Goal: Task Accomplishment & Management: Manage account settings

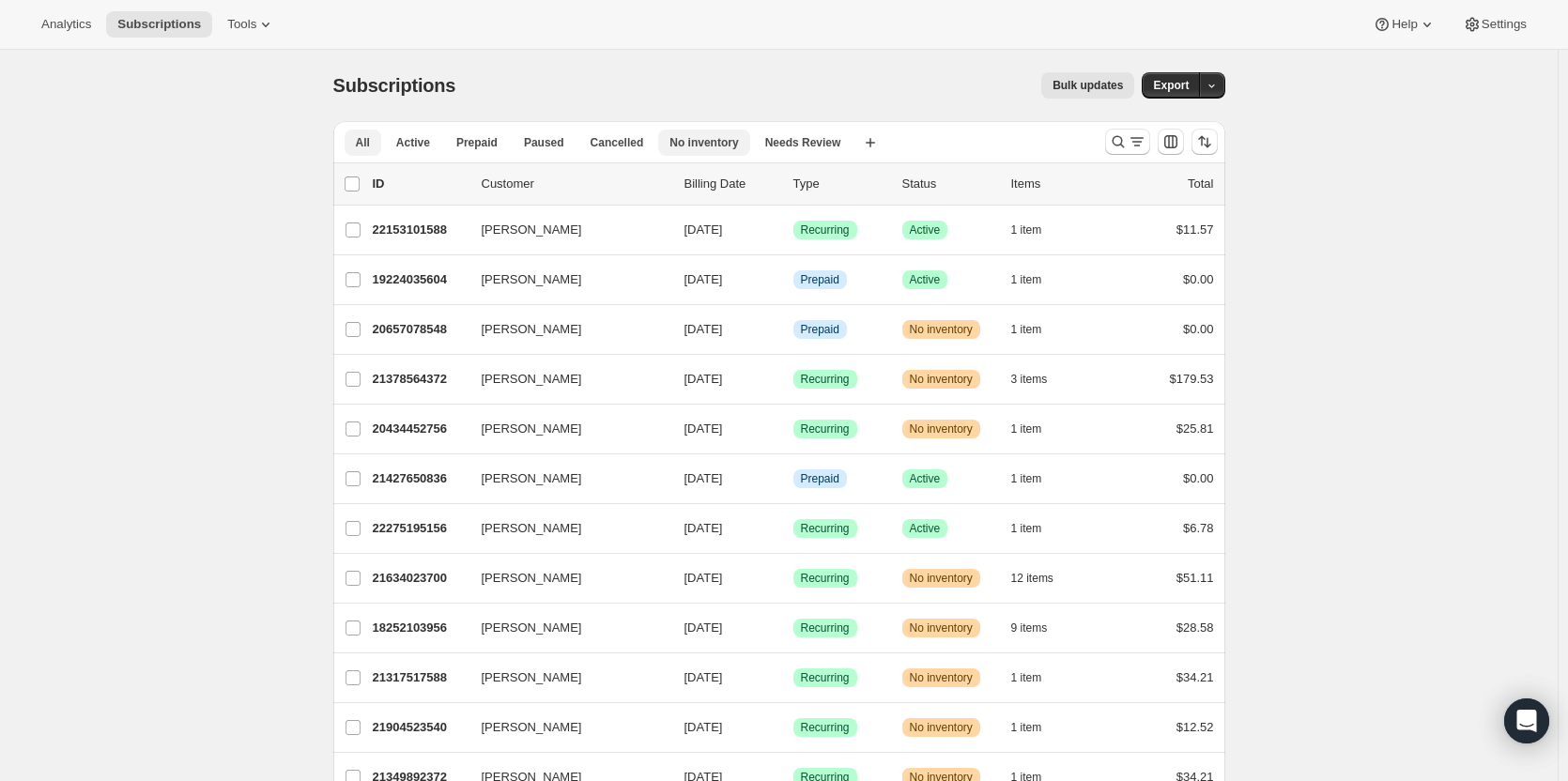
click at [685, 138] on span "No inventory" at bounding box center [703, 142] width 68 height 15
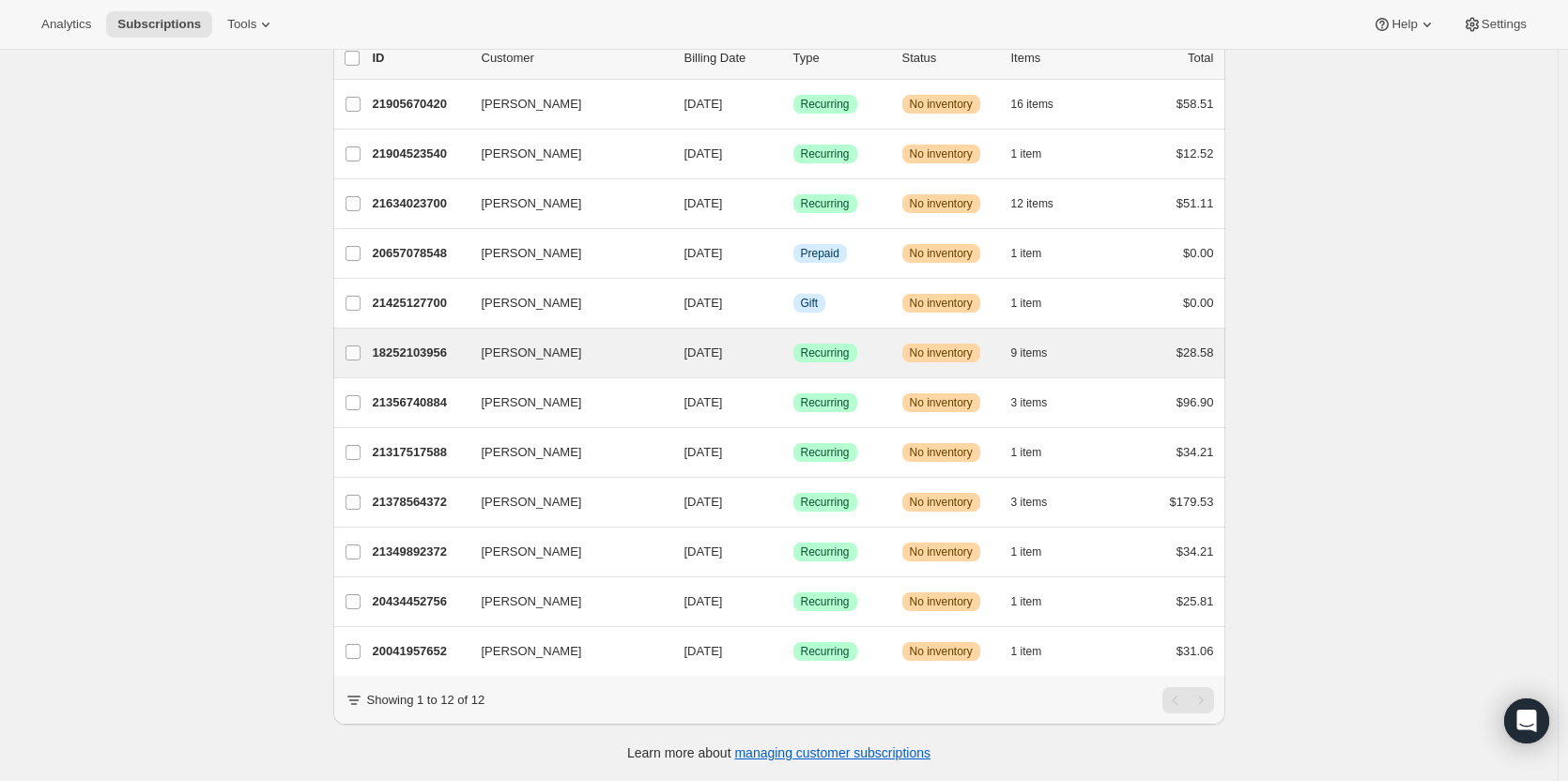
scroll to position [139, 0]
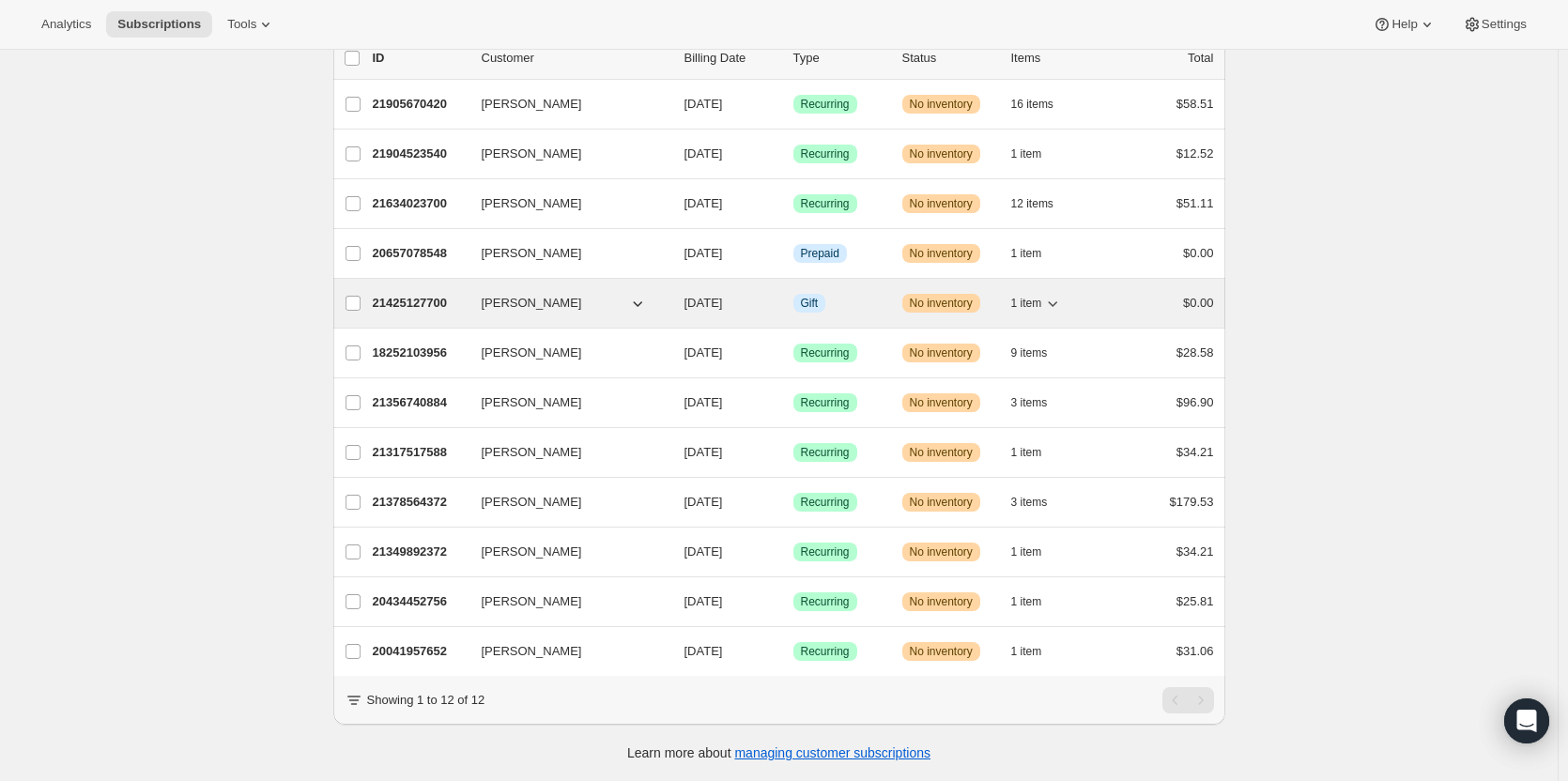
click at [901, 291] on div "21425127700 [PERSON_NAME] [DATE] Info Gift Warning No inventory 1 item $0.00" at bounding box center [792, 303] width 841 height 26
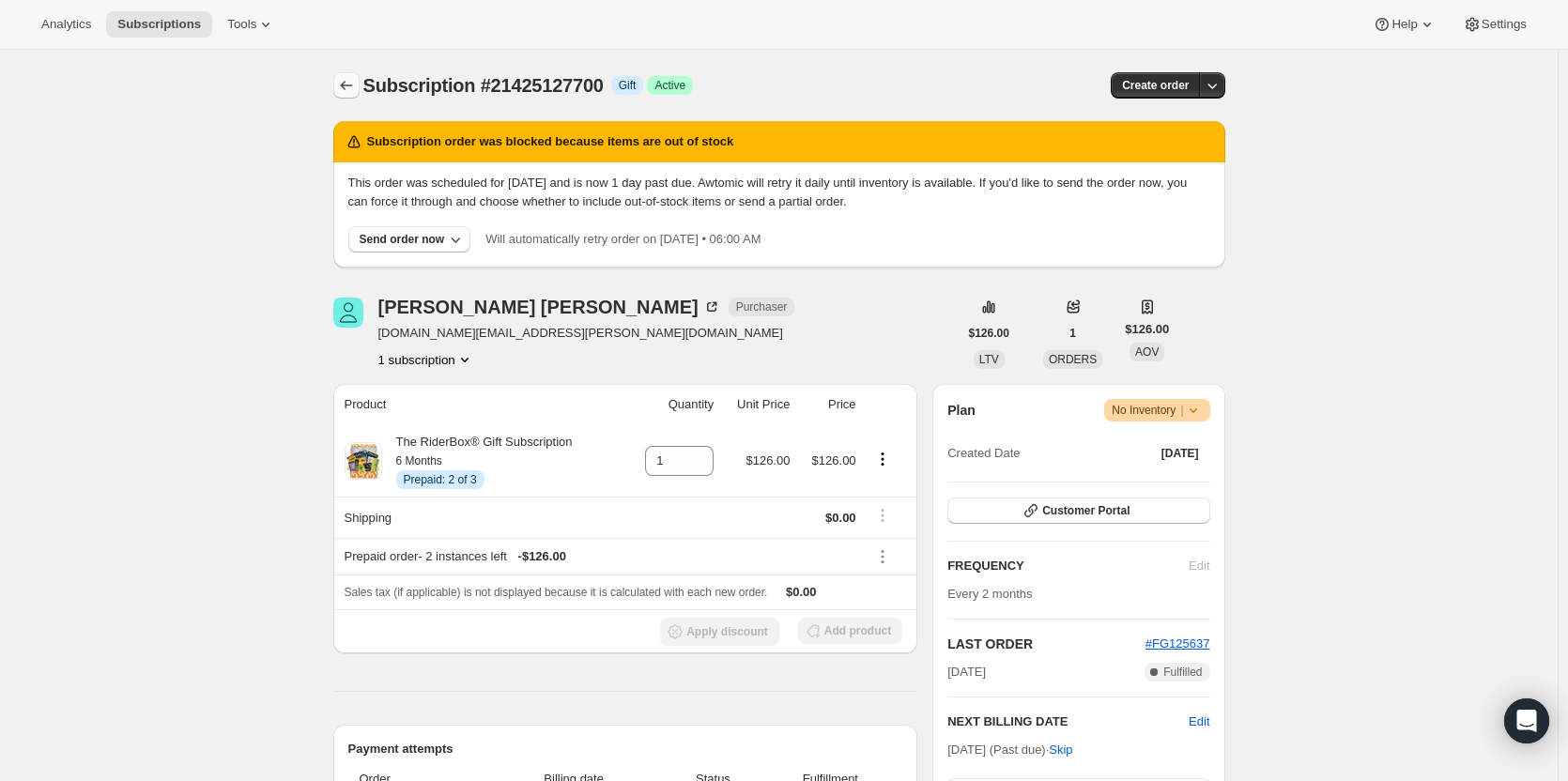
click at [349, 92] on icon "Subscriptions" at bounding box center [346, 85] width 19 height 19
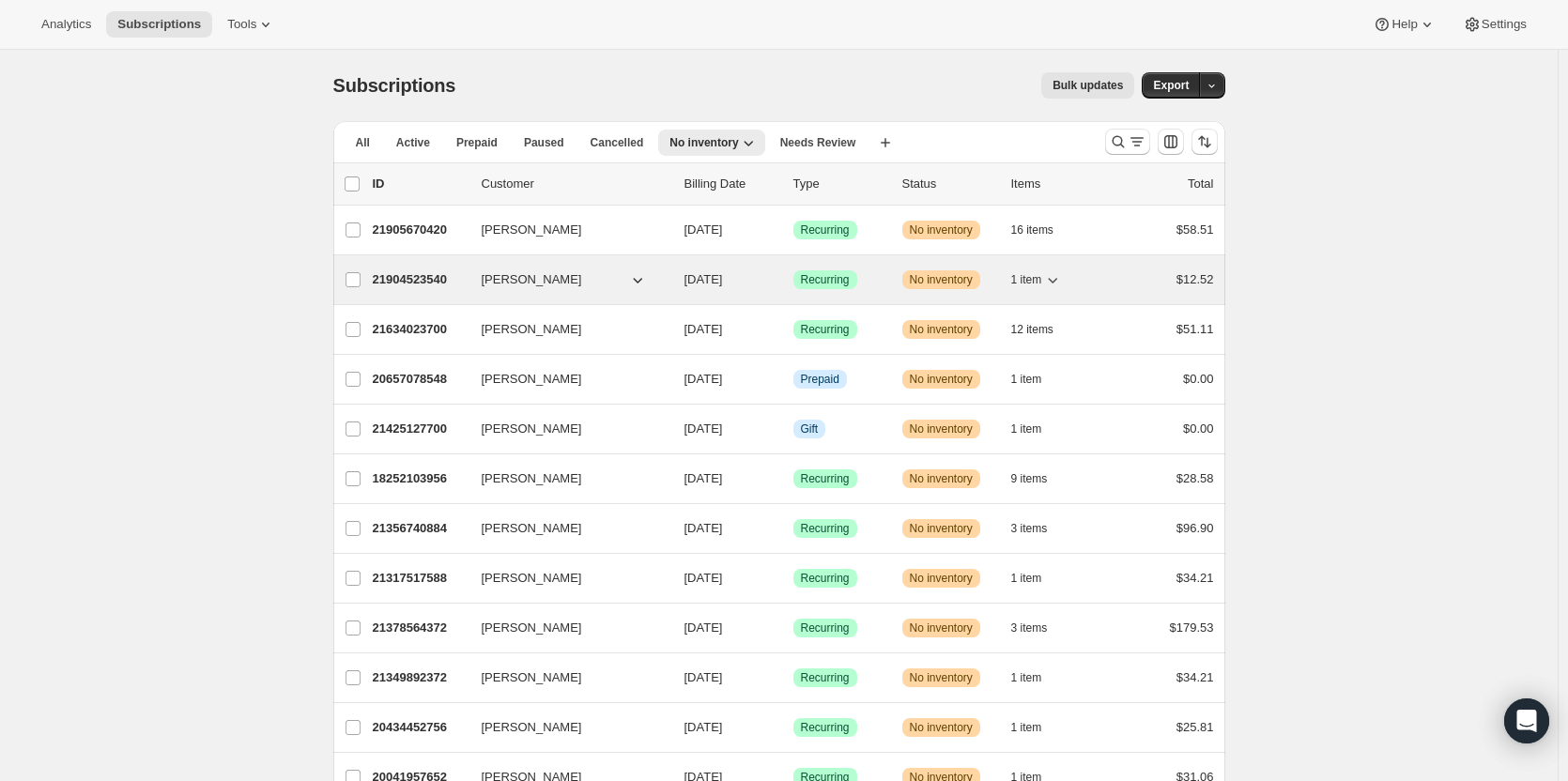
click at [879, 286] on div "Success Recurring" at bounding box center [840, 279] width 94 height 19
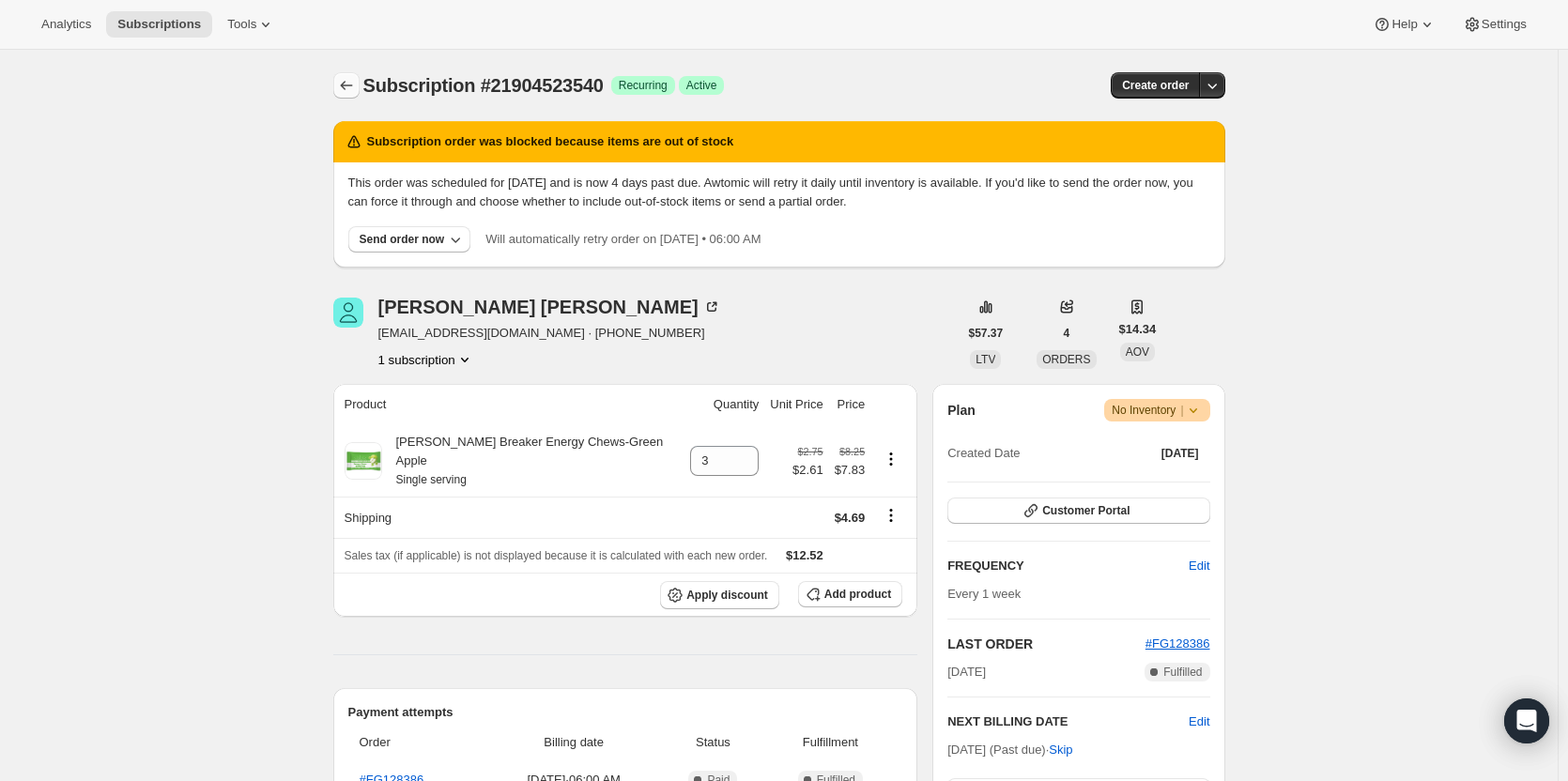
click at [343, 79] on icon "Subscriptions" at bounding box center [346, 85] width 19 height 19
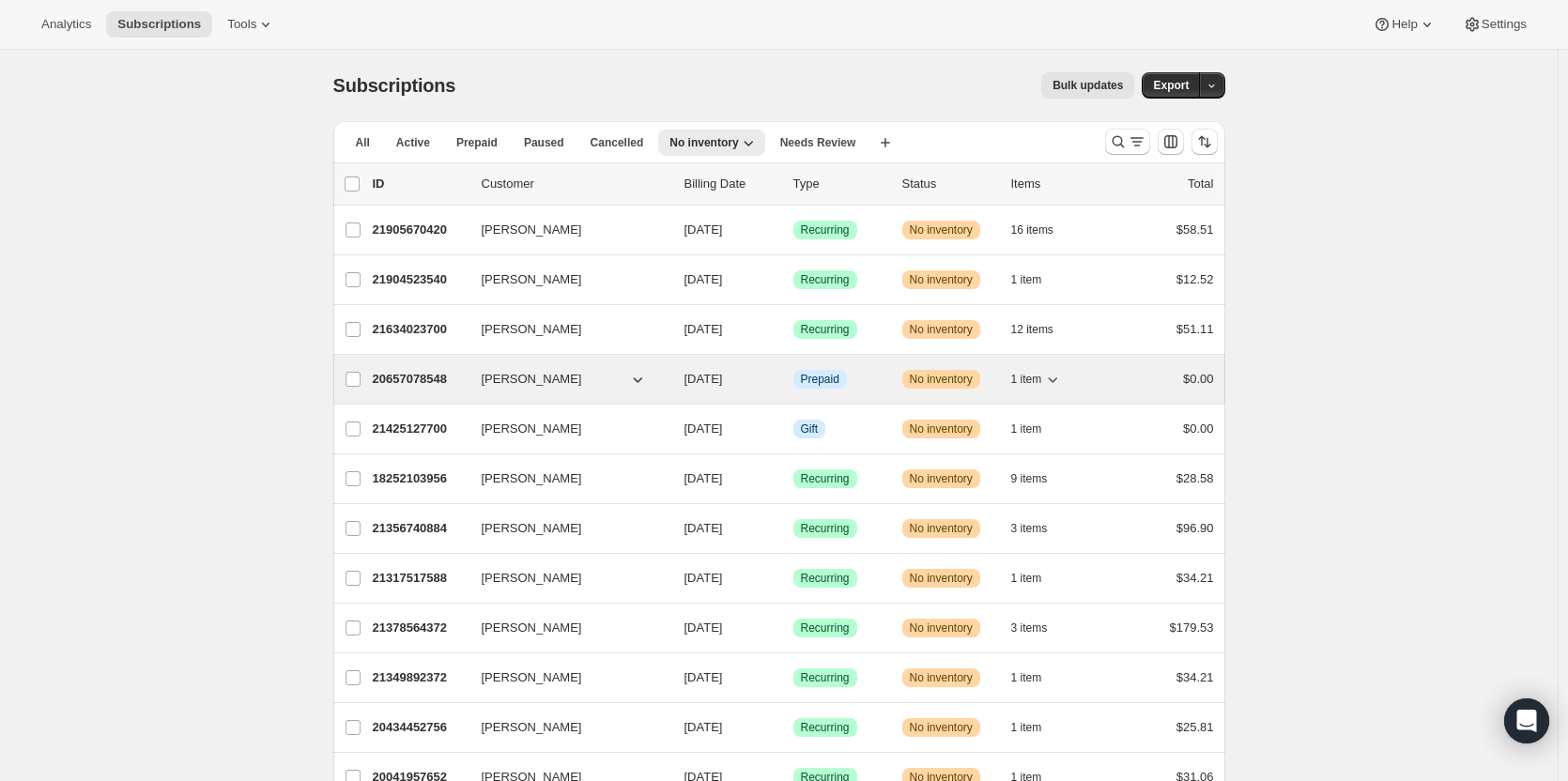
scroll to position [140, 0]
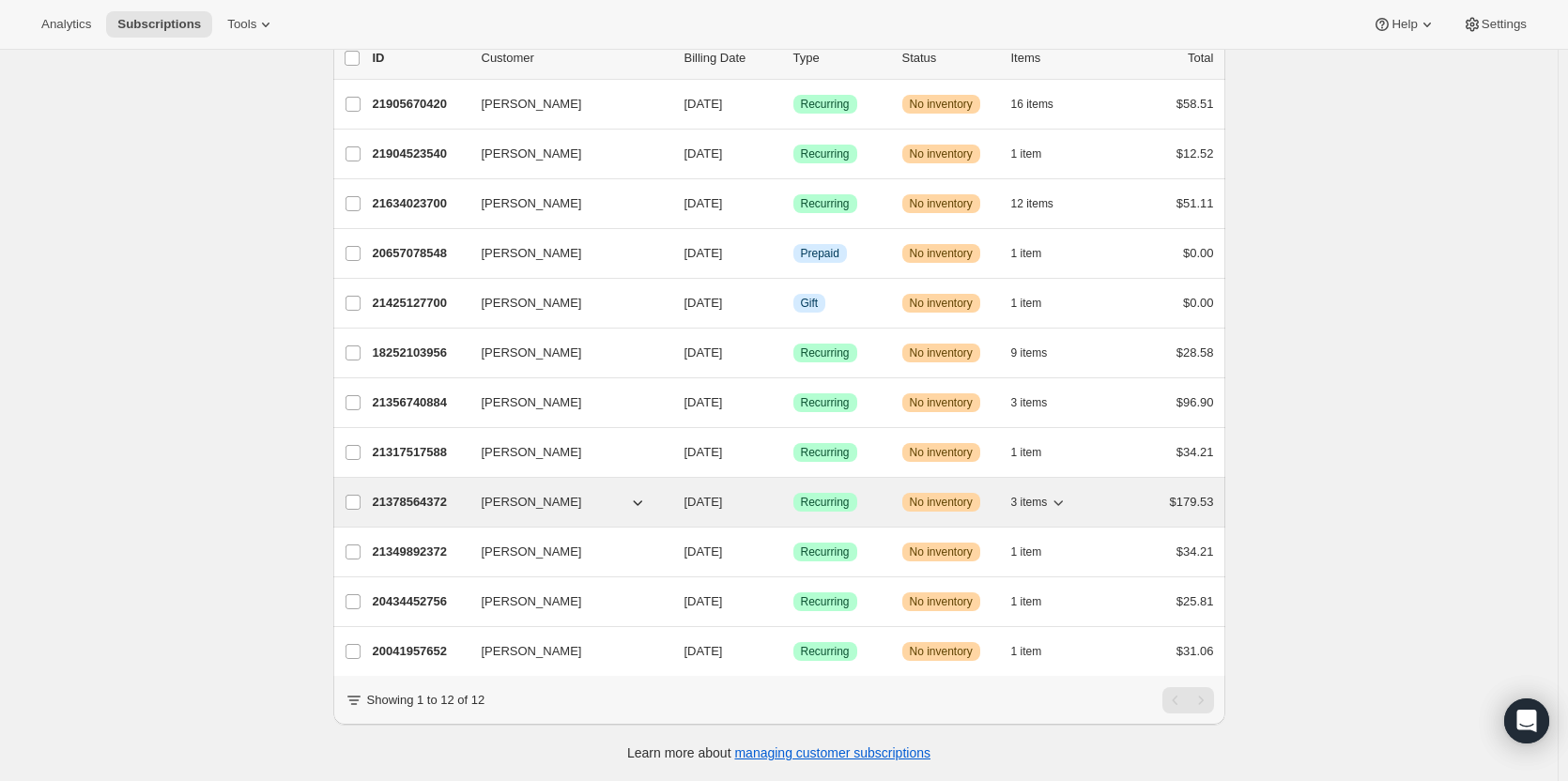
click at [955, 494] on span "No inventory" at bounding box center [941, 501] width 63 height 15
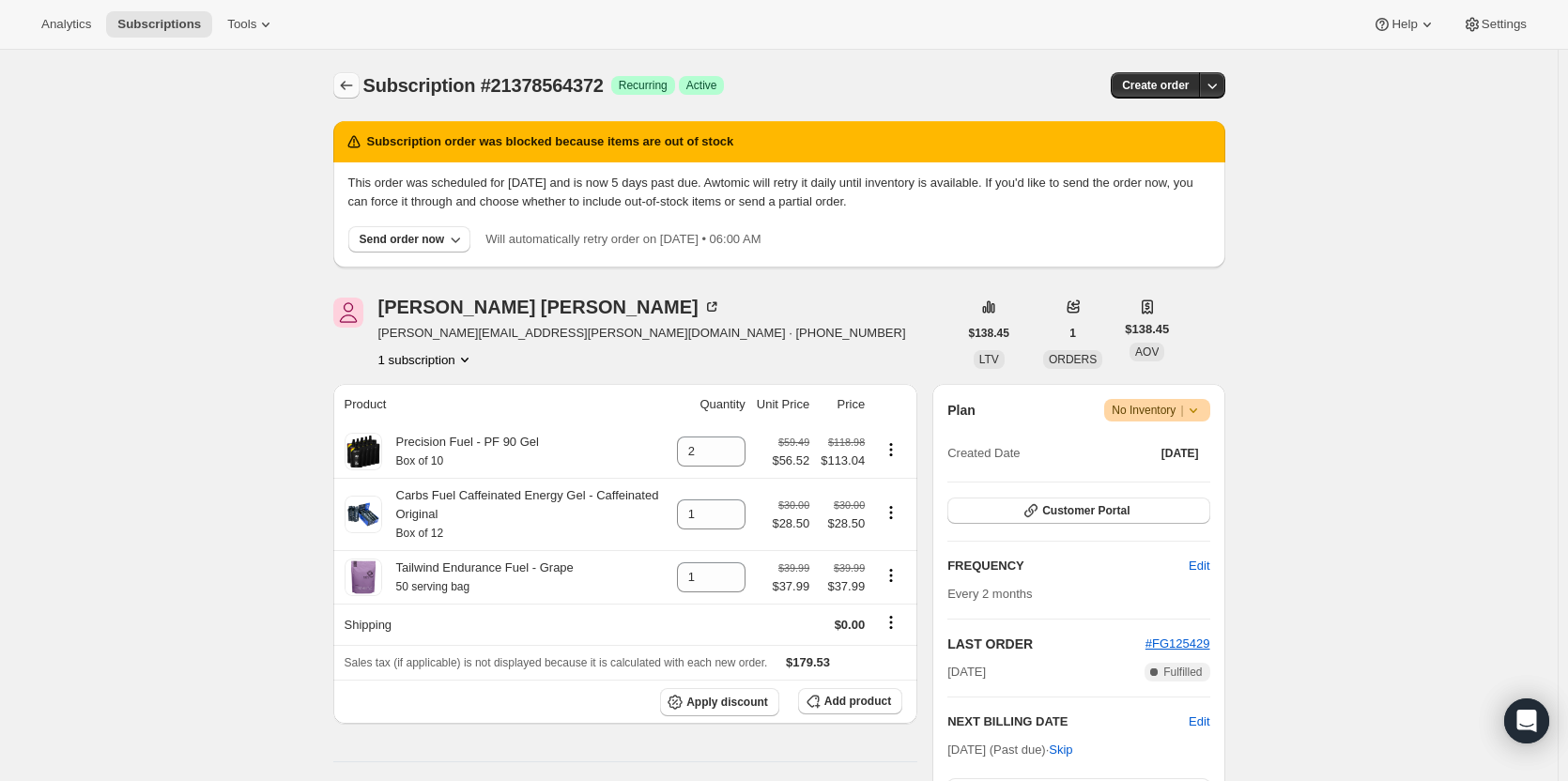
click at [347, 76] on button "Subscriptions" at bounding box center [346, 85] width 26 height 26
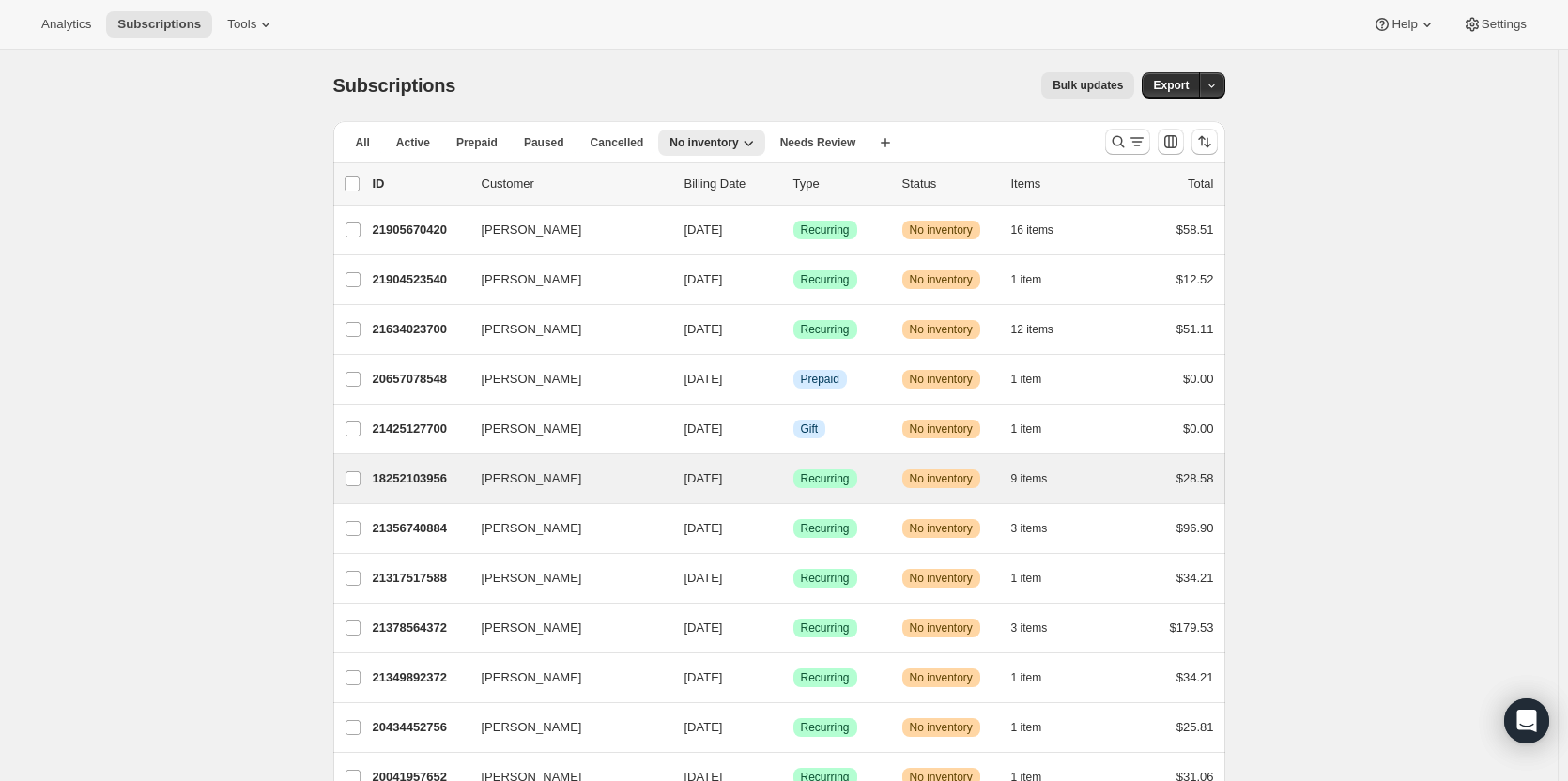
scroll to position [140, 0]
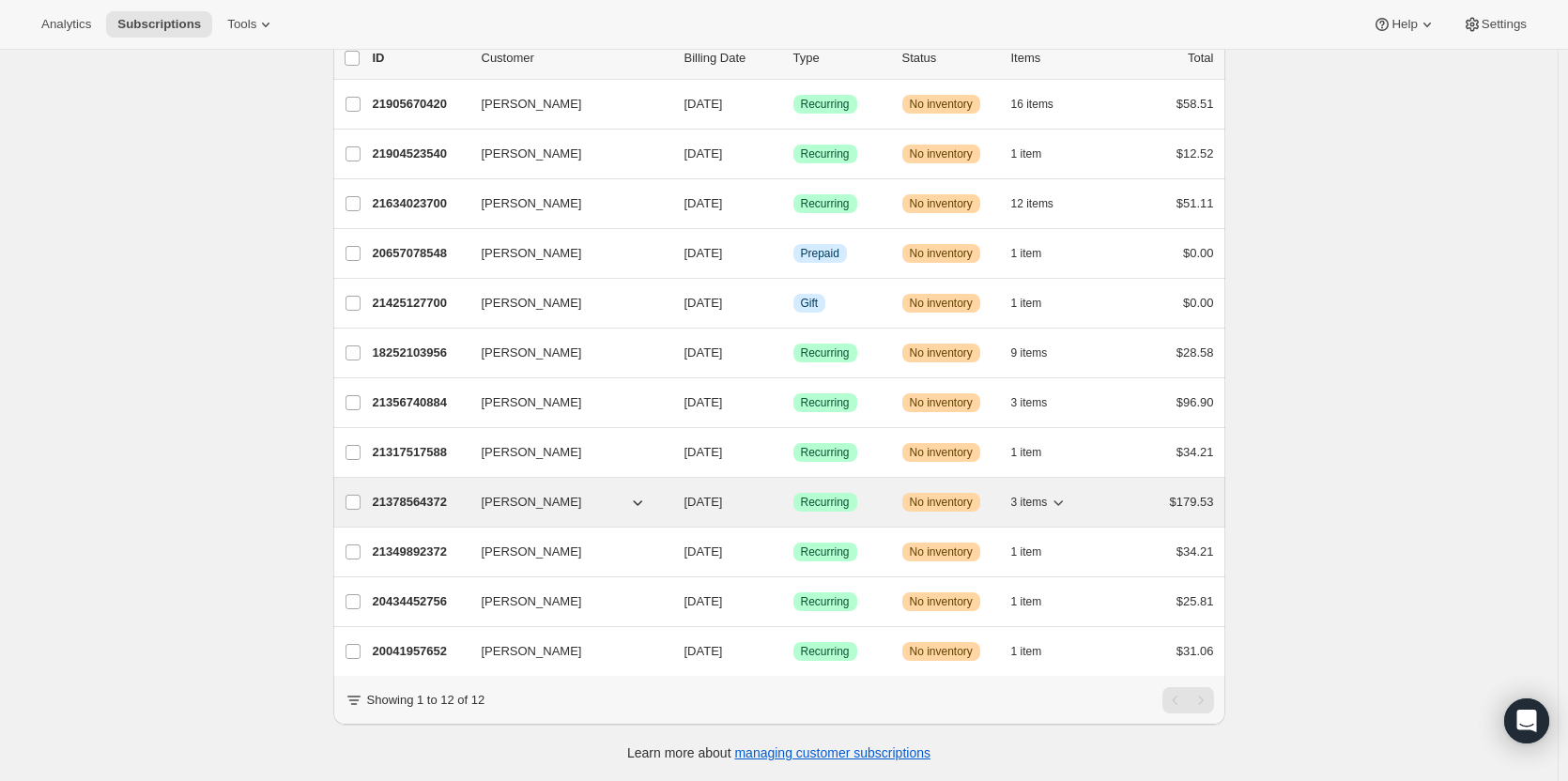
click at [1027, 494] on span "3 items" at bounding box center [1029, 501] width 37 height 15
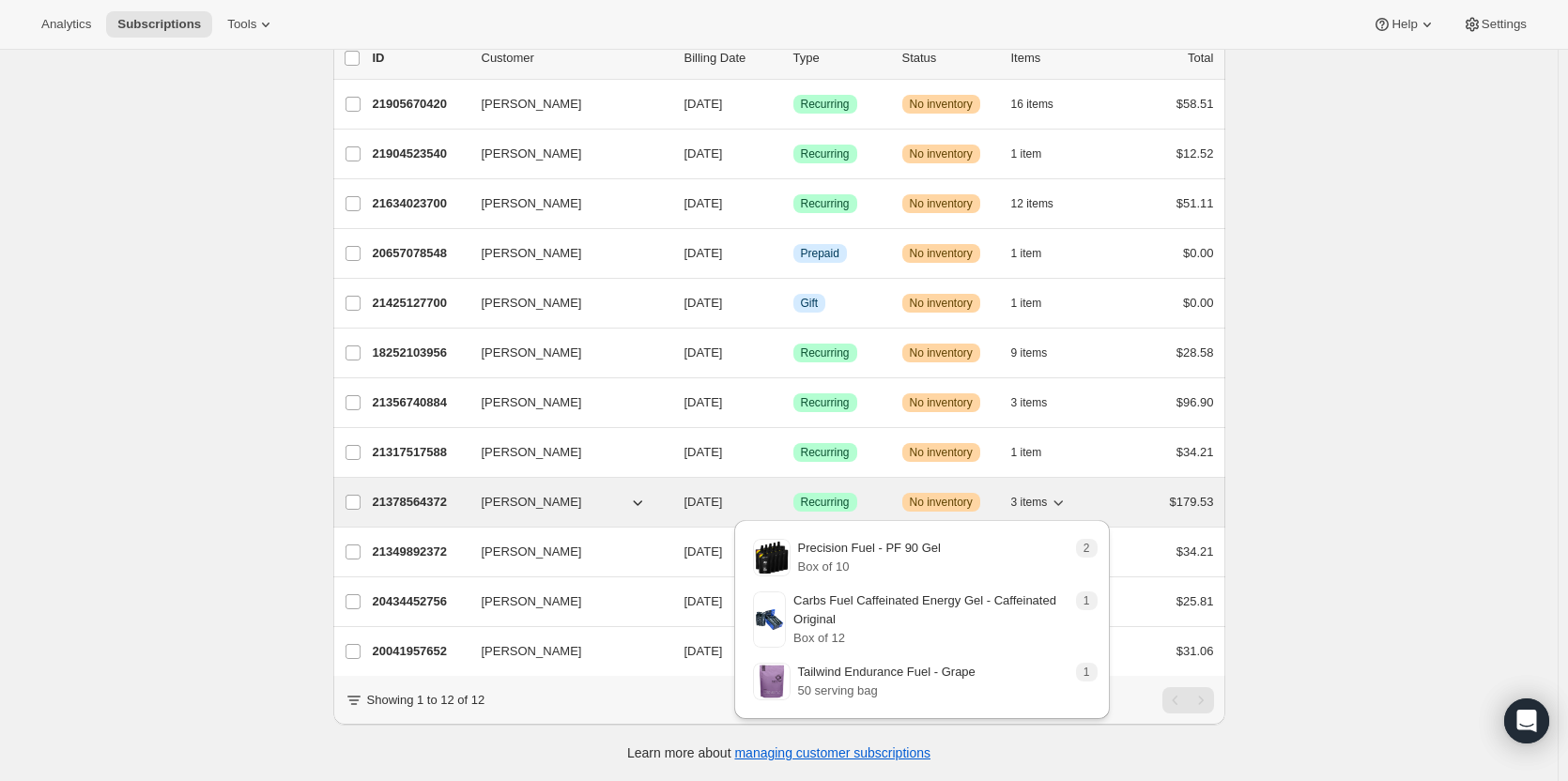
click at [1027, 494] on span "3 items" at bounding box center [1029, 501] width 37 height 15
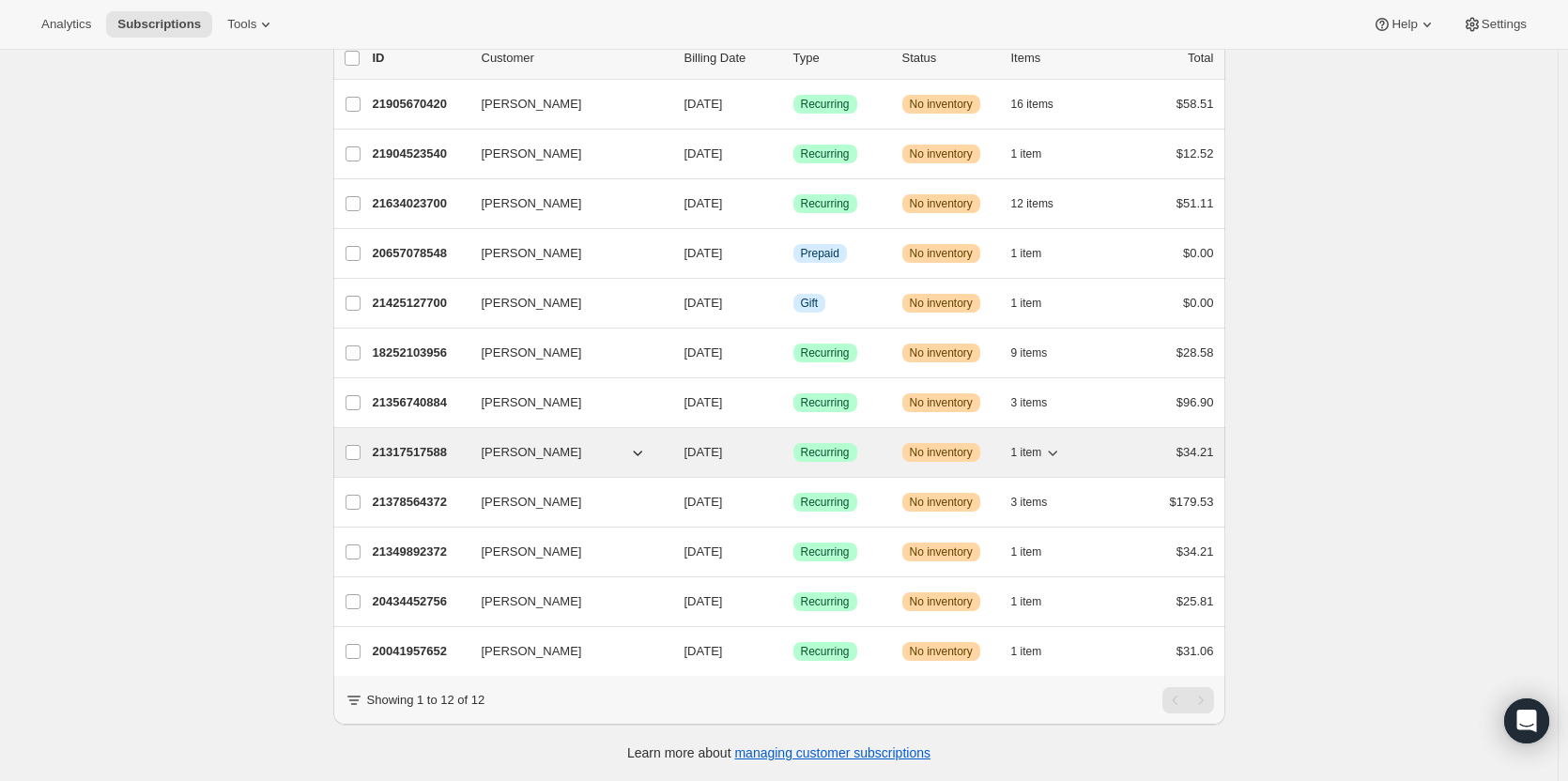
click at [1041, 445] on span "1 item" at bounding box center [1026, 452] width 31 height 15
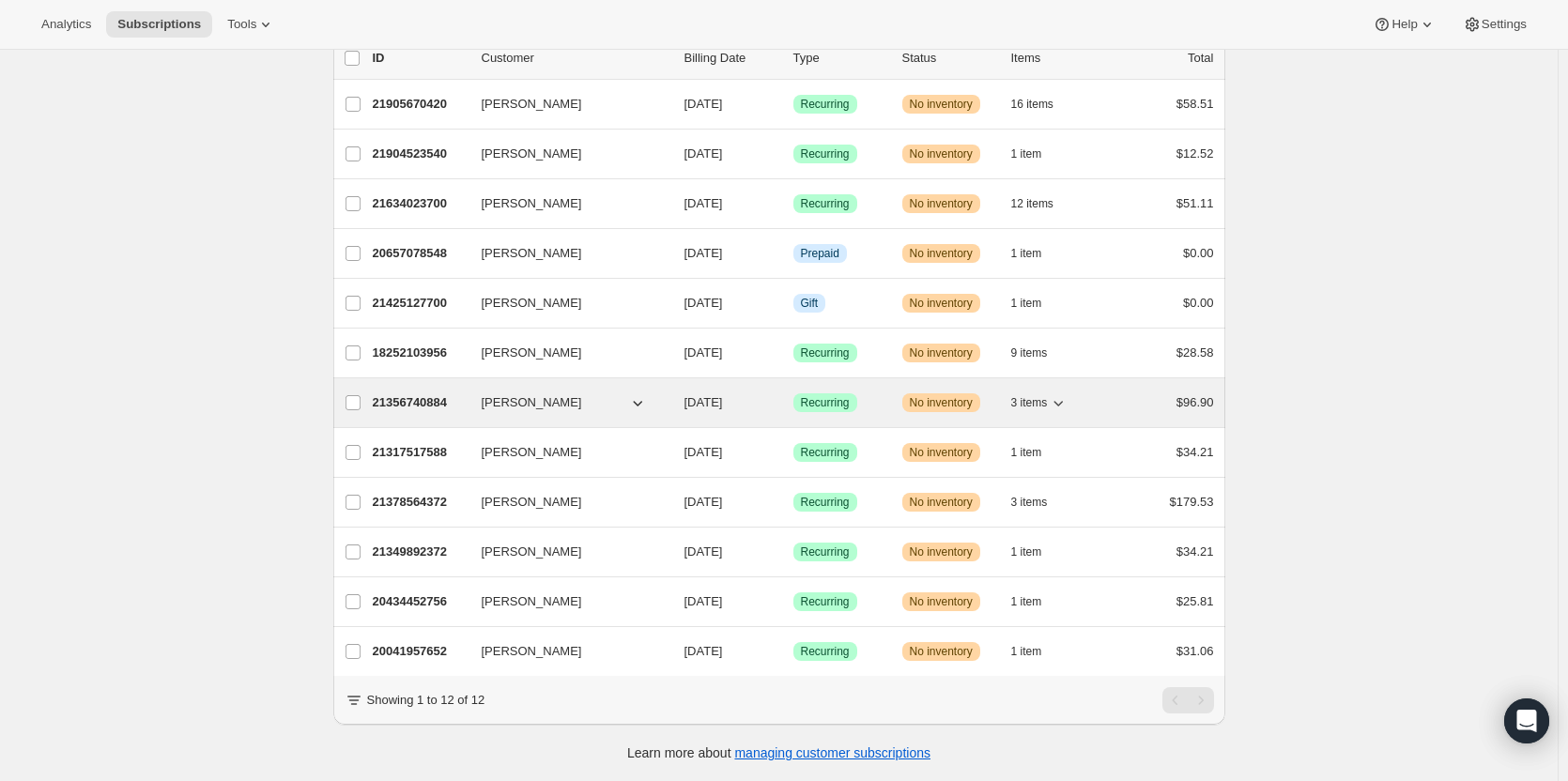
click at [1038, 395] on span "3 items" at bounding box center [1029, 402] width 37 height 15
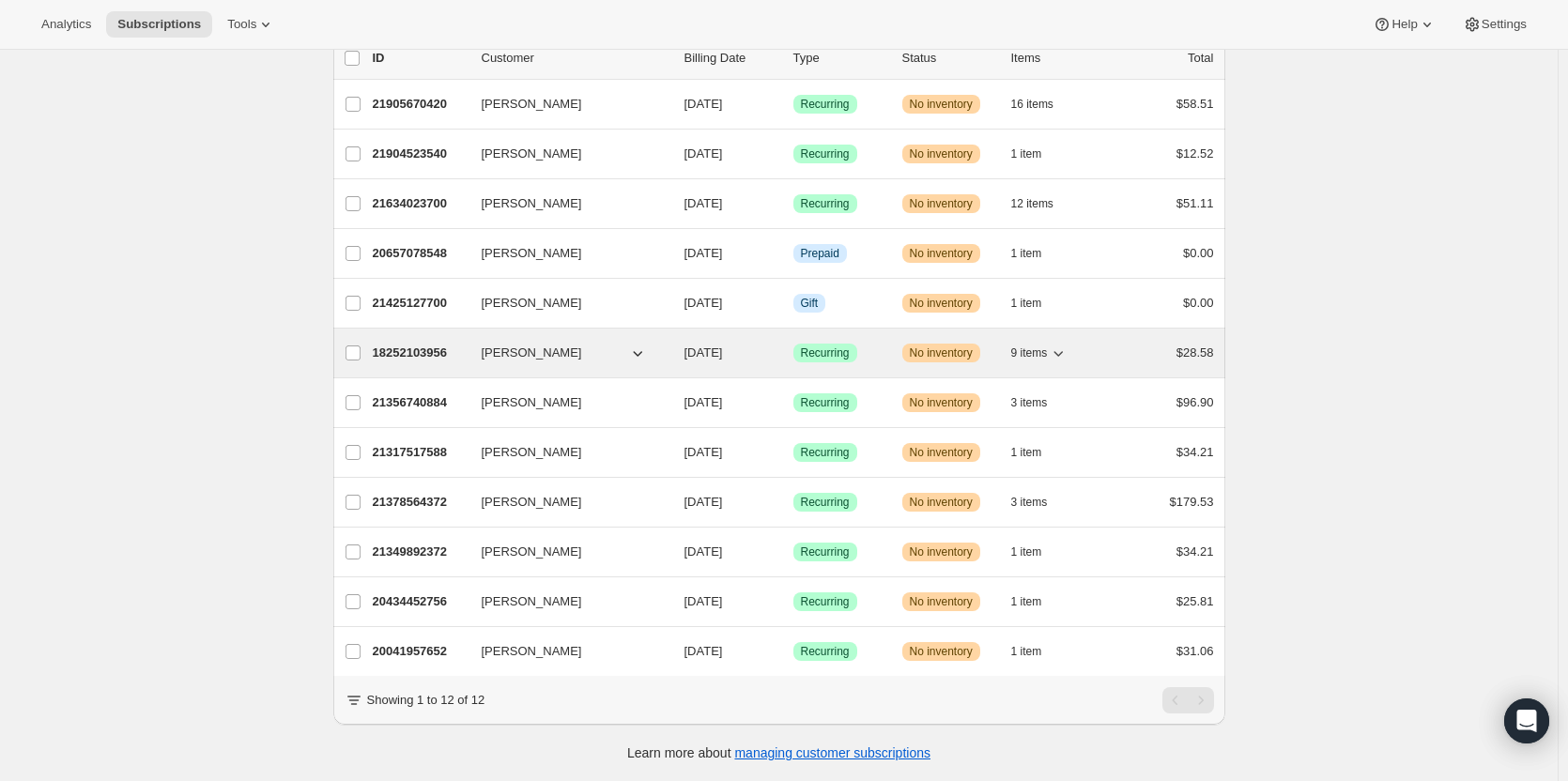
click at [1032, 345] on span "9 items" at bounding box center [1029, 352] width 37 height 15
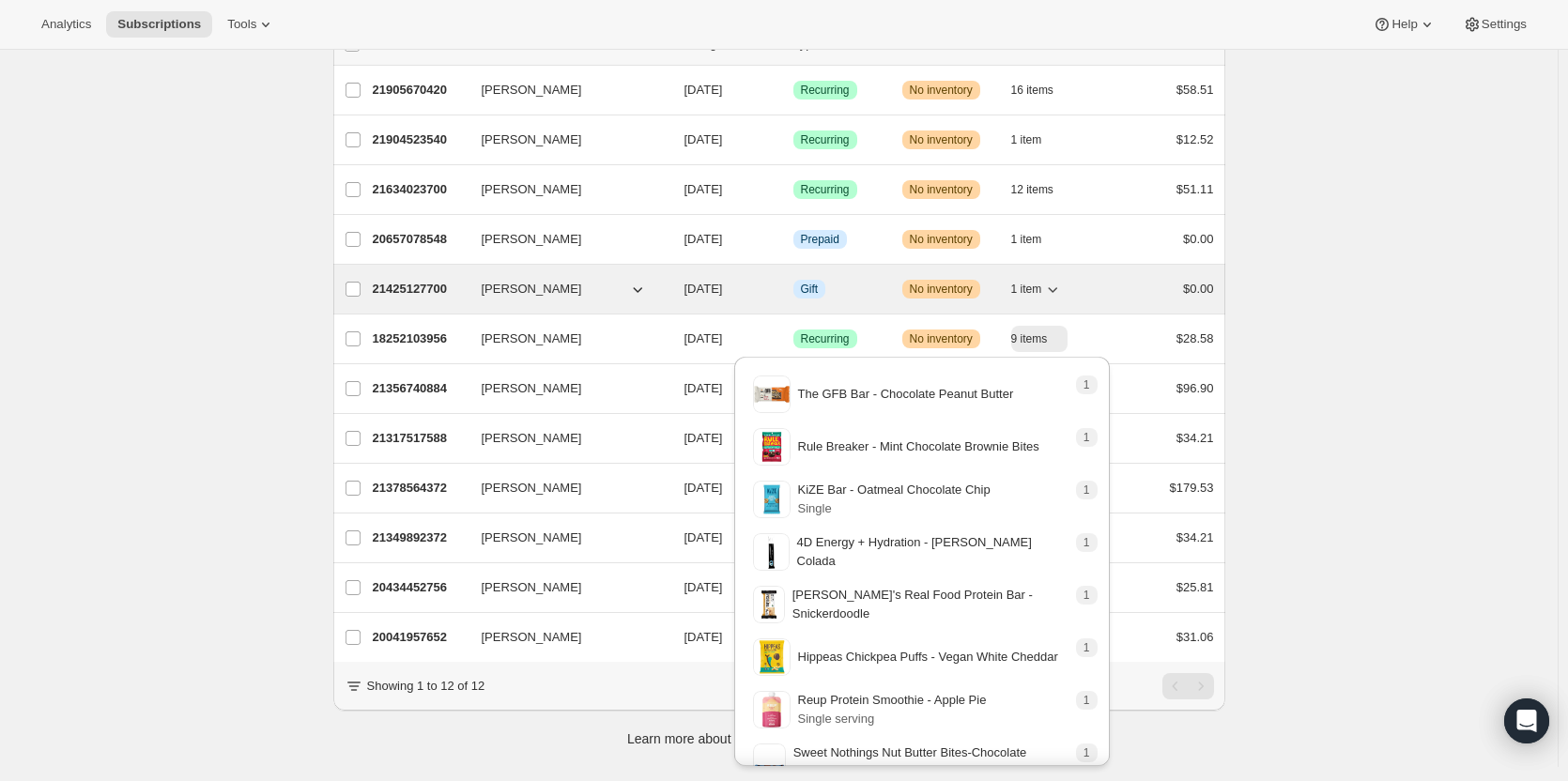
click at [1036, 299] on button "1 item" at bounding box center [1037, 289] width 52 height 26
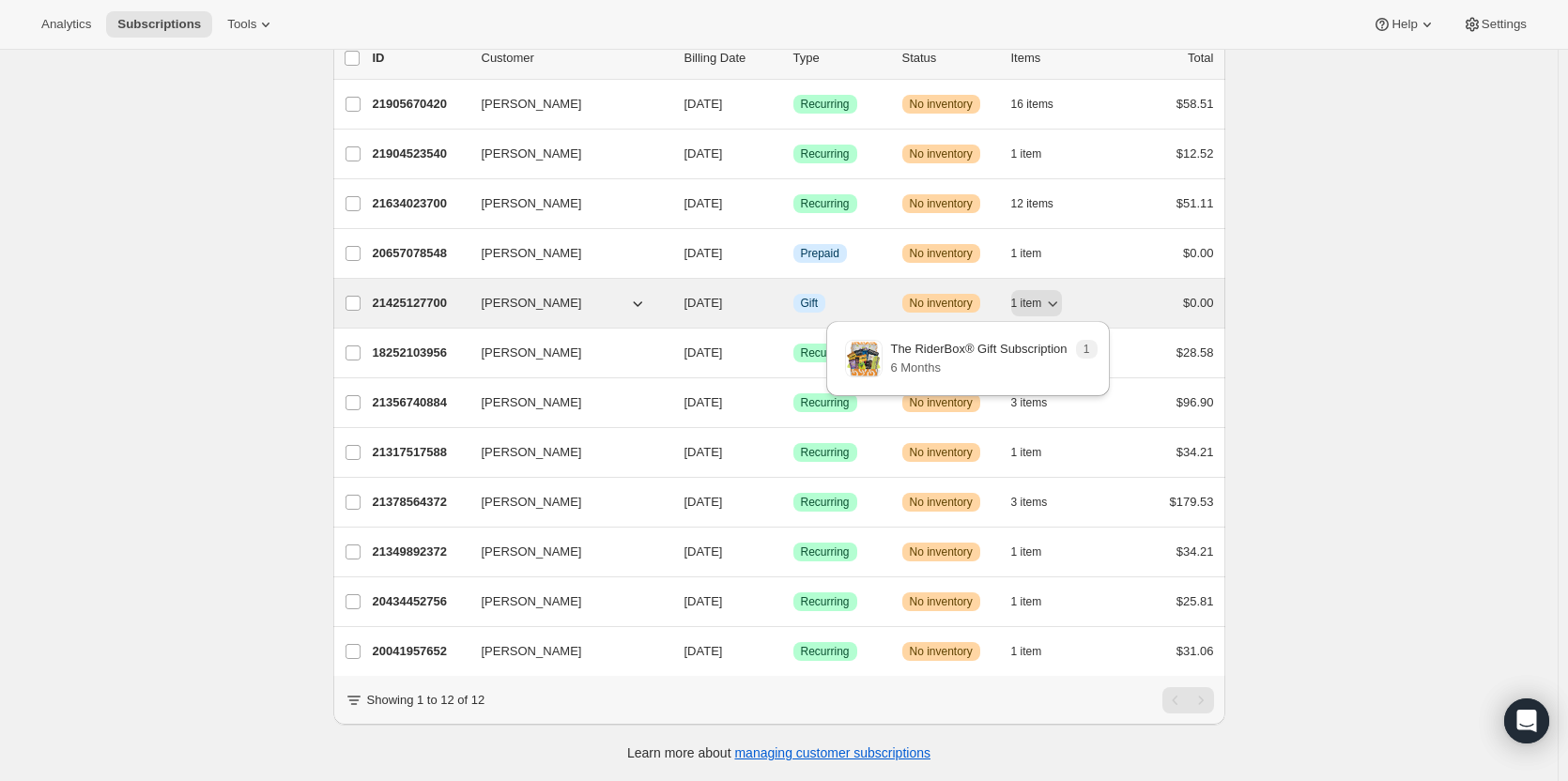
click at [632, 294] on icon "button" at bounding box center [637, 303] width 19 height 19
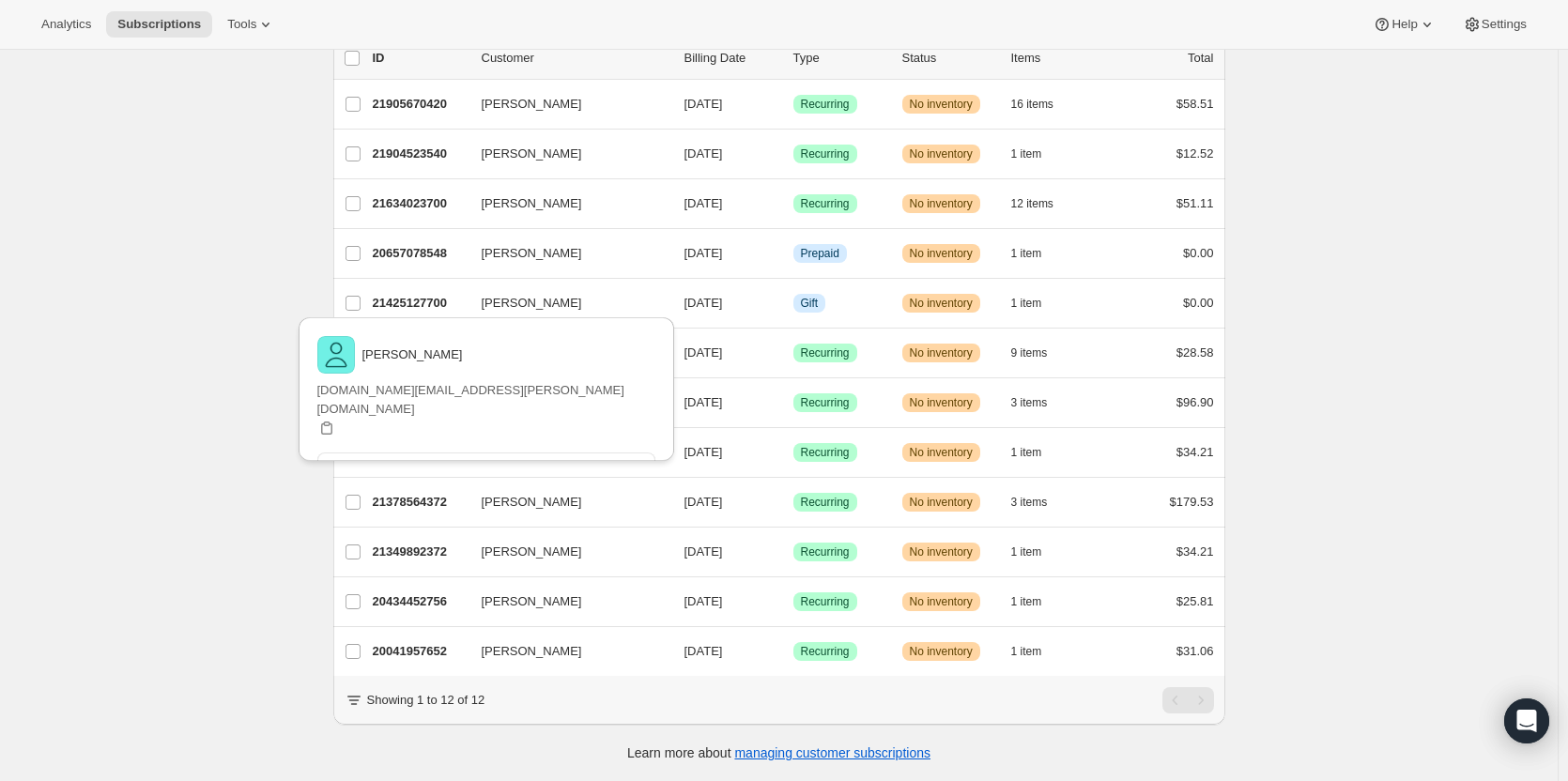
click at [1326, 361] on div "Subscriptions. This page is ready Subscriptions Bulk updates More actions Bulk …" at bounding box center [778, 352] width 1557 height 857
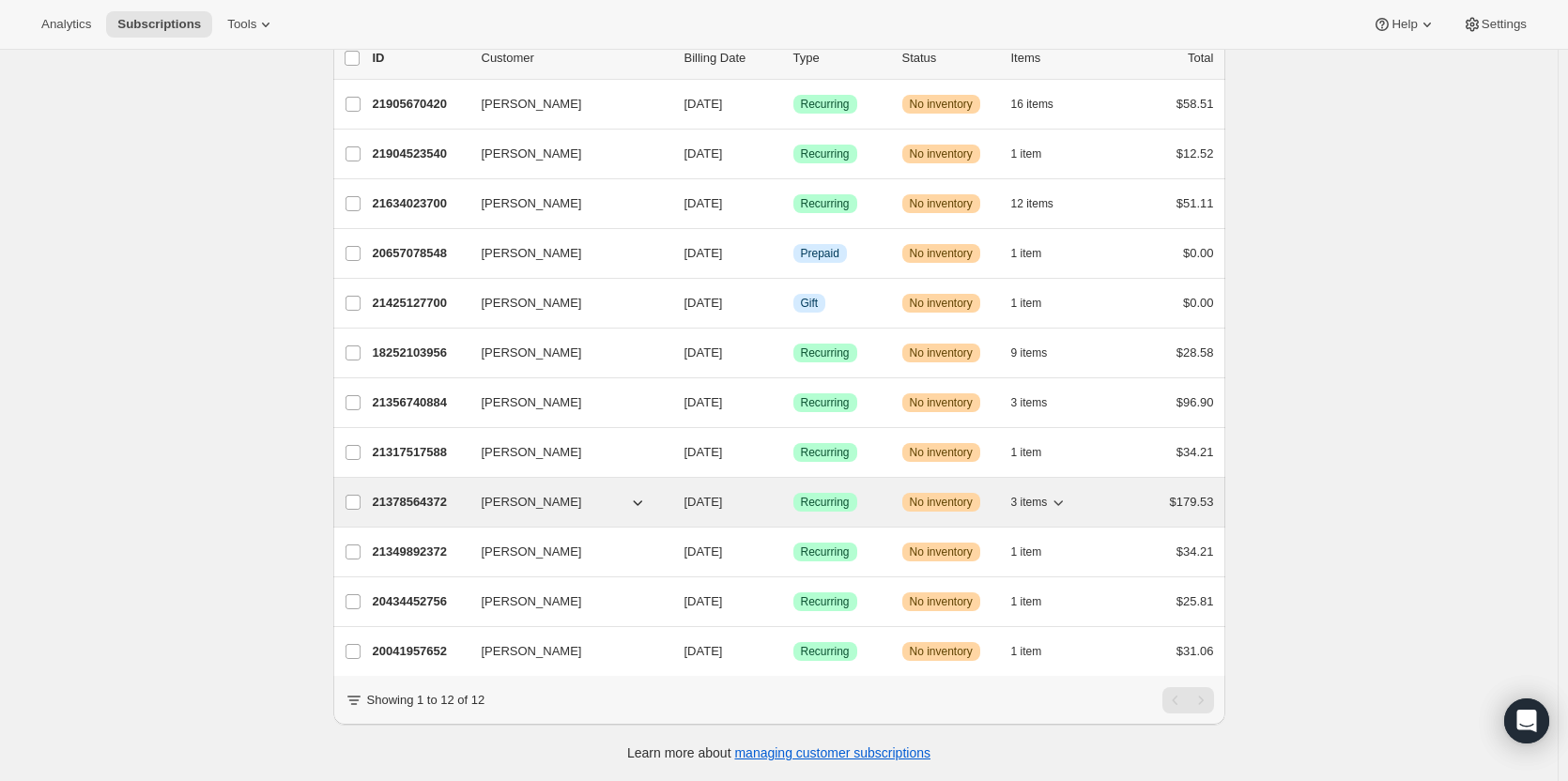
click at [1043, 494] on span "3 items" at bounding box center [1029, 501] width 37 height 15
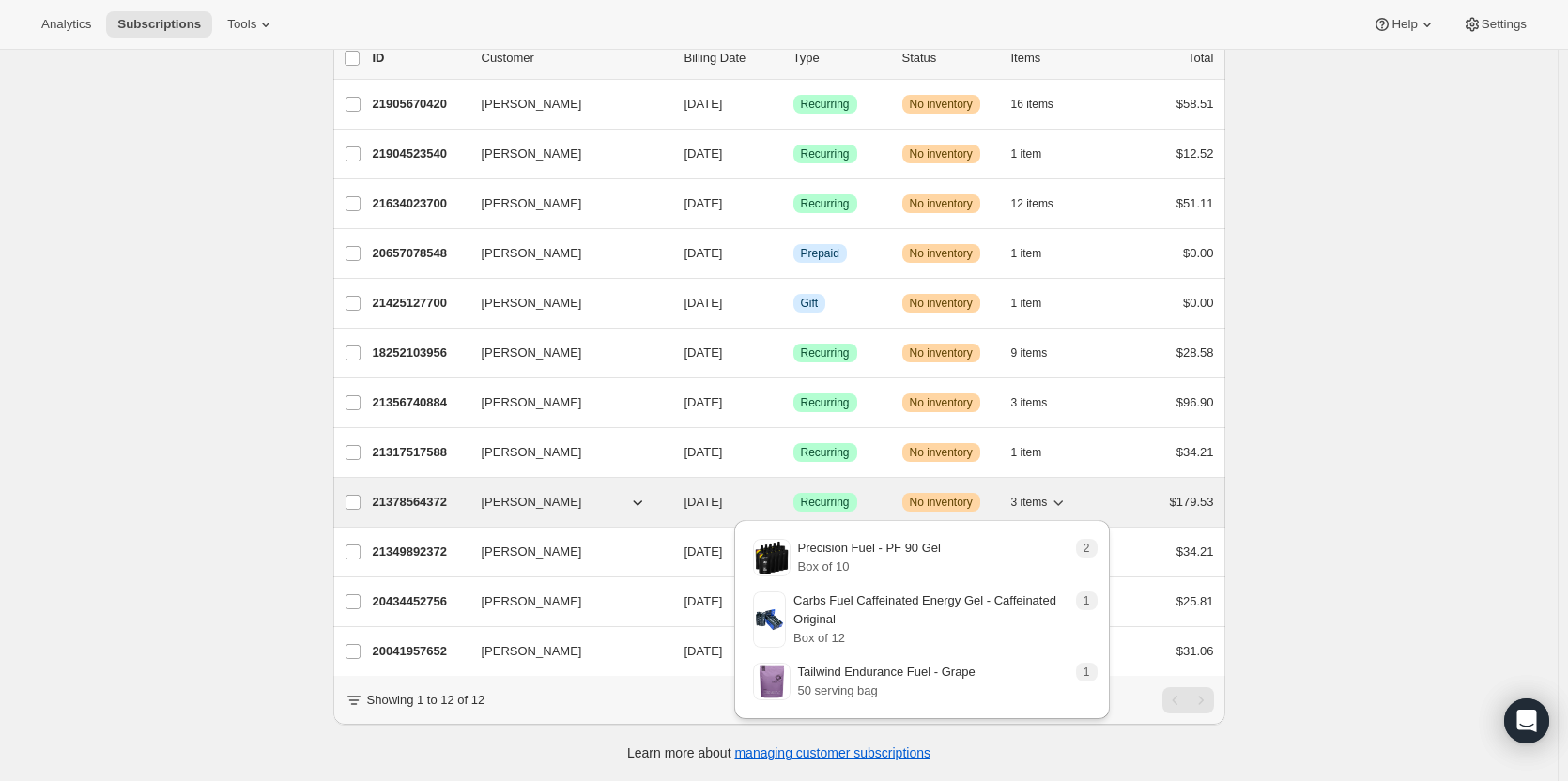
click at [1048, 494] on span "3 items" at bounding box center [1029, 501] width 37 height 15
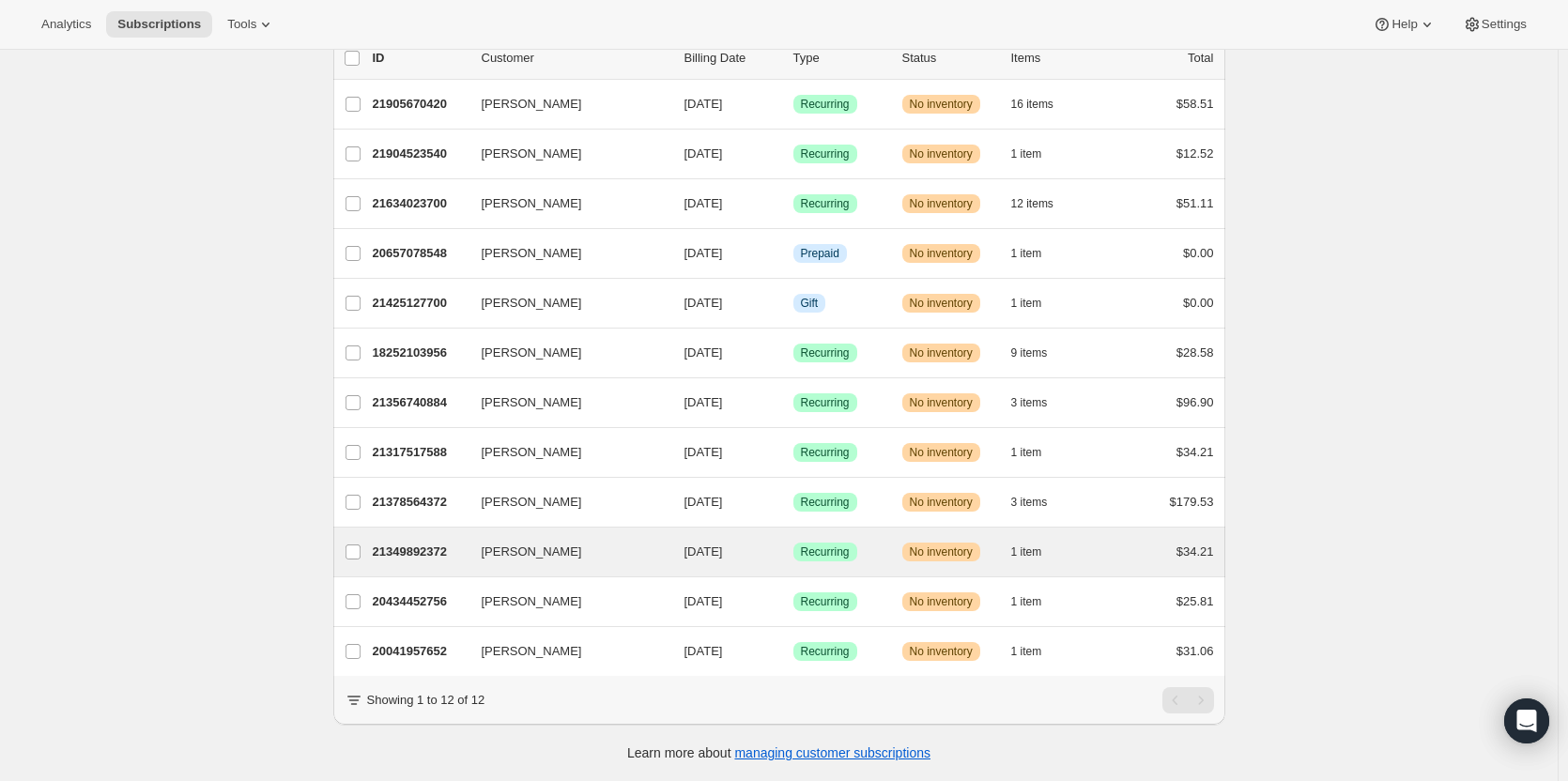
click at [1049, 528] on div "[PERSON_NAME] 21349892372 [PERSON_NAME] [DATE] Success Recurring Warning No inv…" at bounding box center [779, 552] width 892 height 49
click at [1048, 543] on icon "button" at bounding box center [1052, 552] width 19 height 19
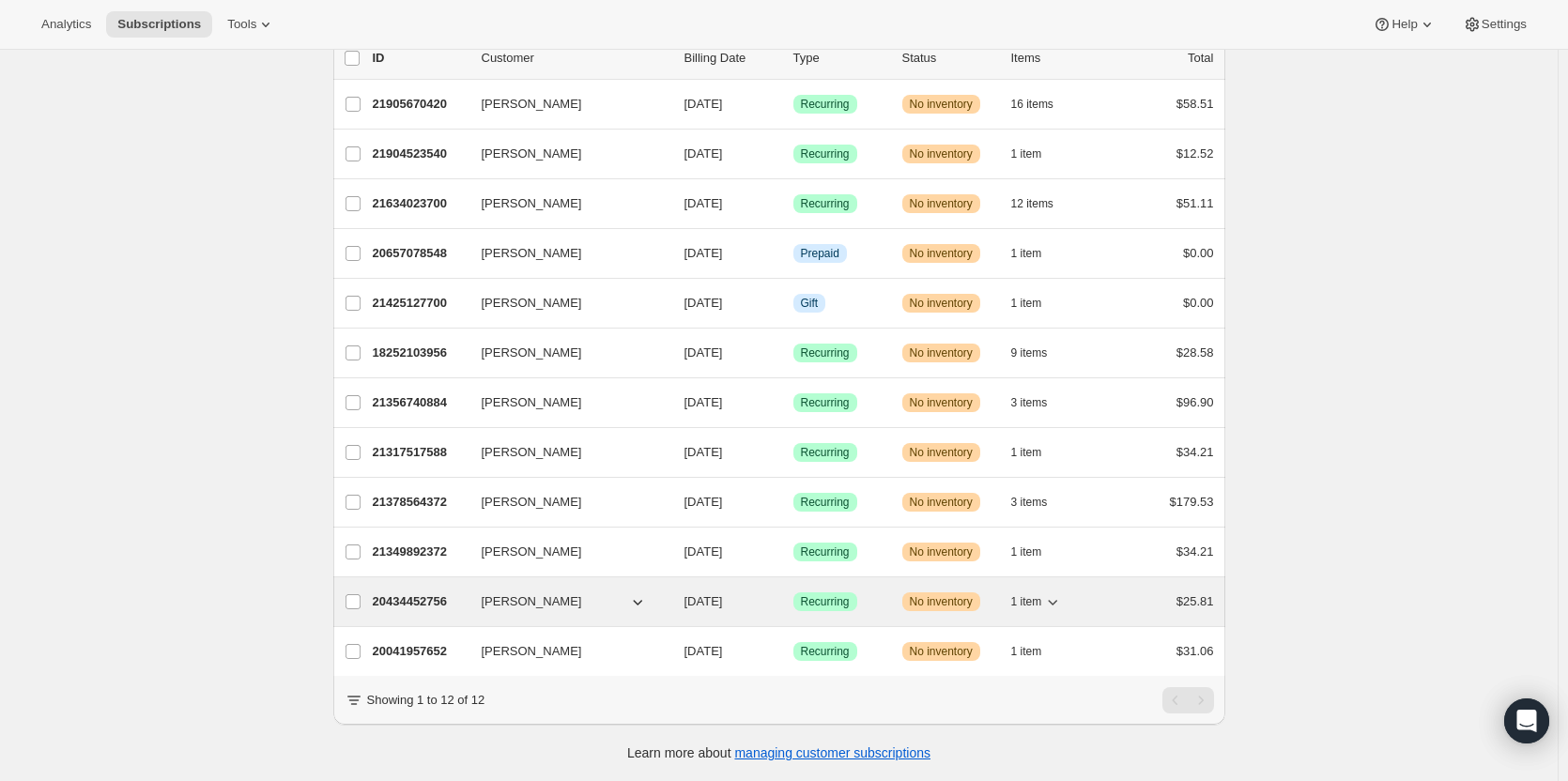
click at [1033, 594] on span "1 item" at bounding box center [1026, 601] width 31 height 15
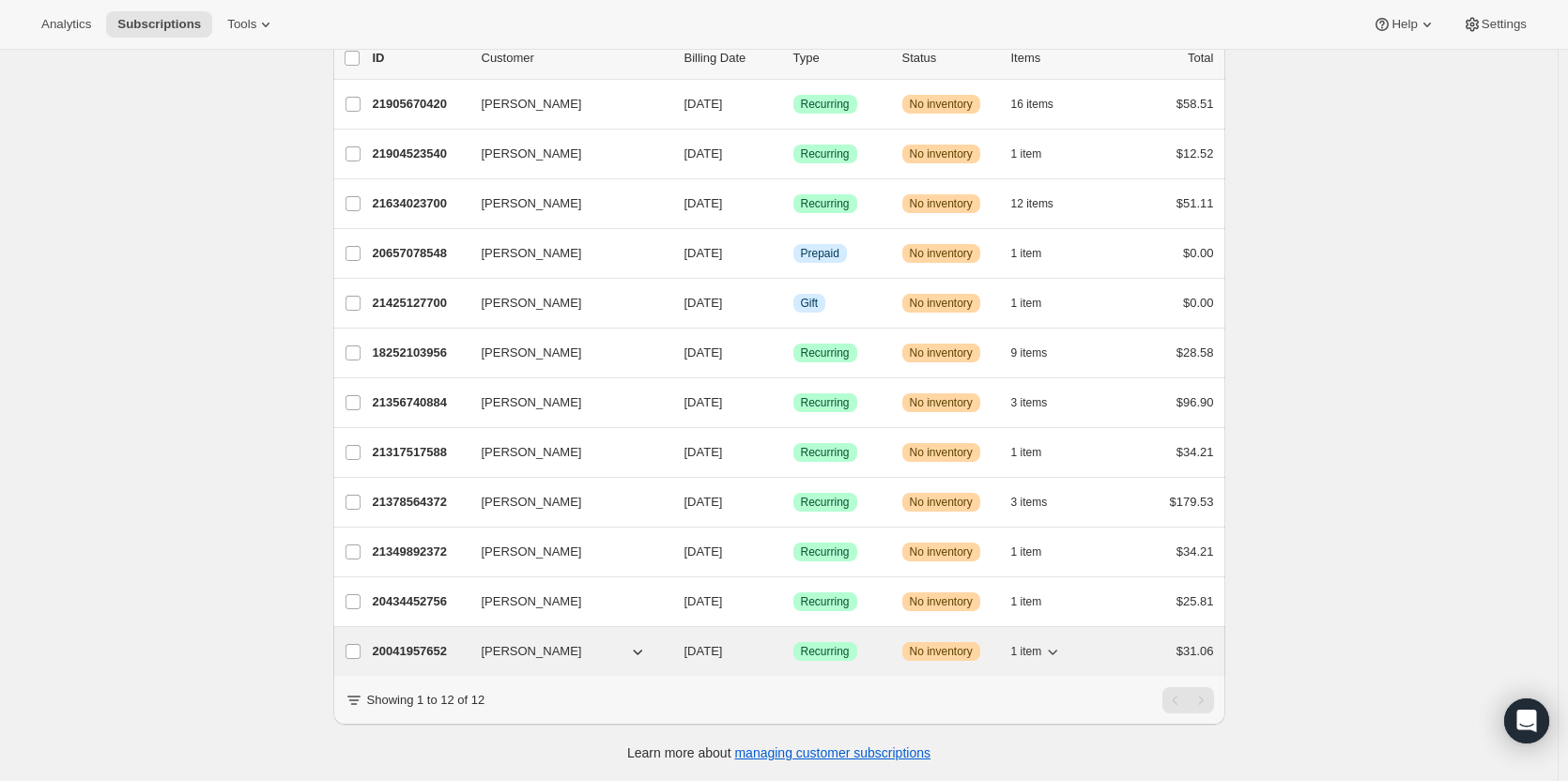
click at [1006, 638] on div "20041957652 [PERSON_NAME] [DATE] Success Recurring Warning No inventory 1 item …" at bounding box center [792, 651] width 841 height 26
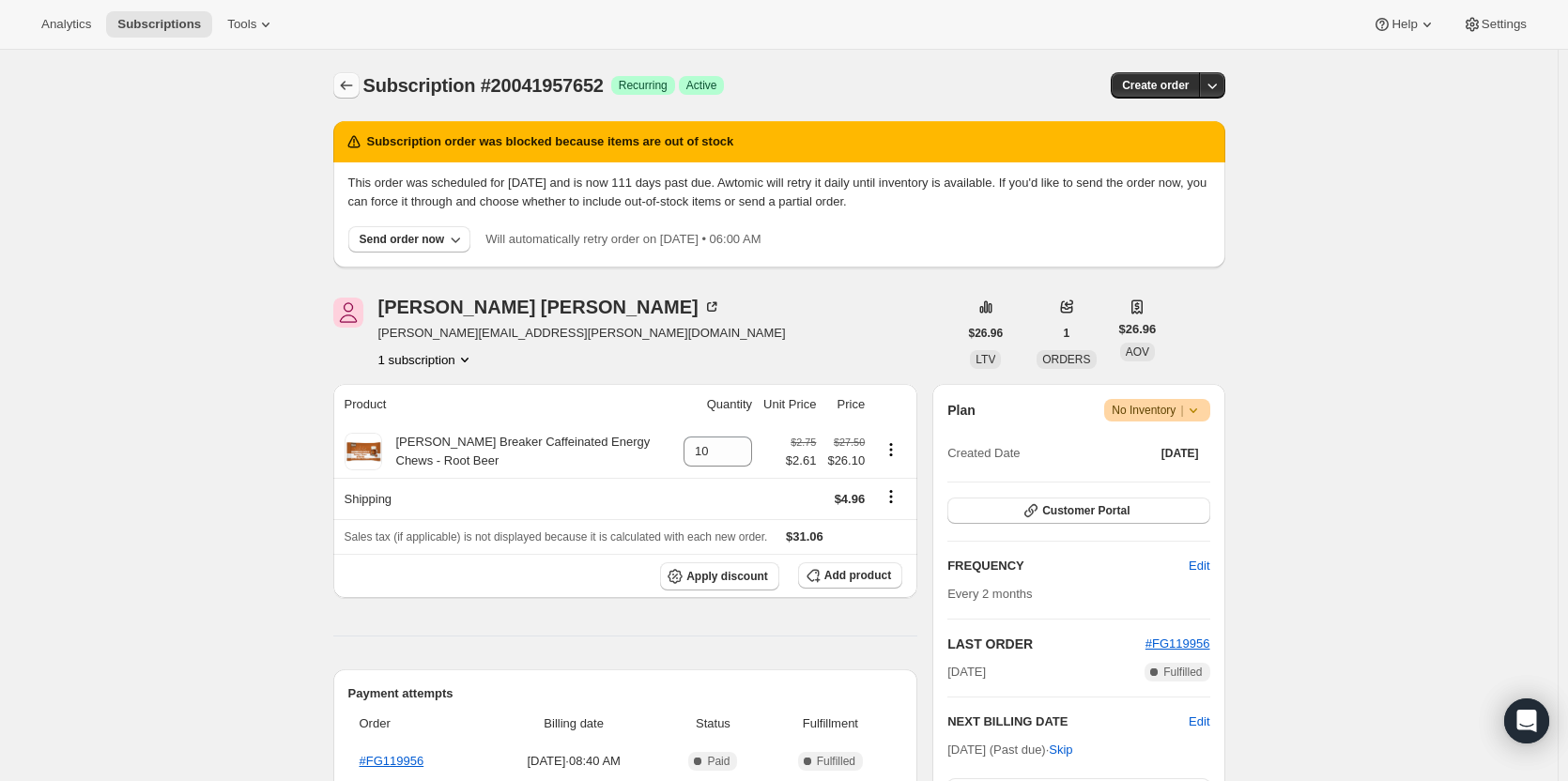
drag, startPoint x: 361, startPoint y: 103, endPoint x: 346, endPoint y: 84, distance: 24.2
click at [346, 84] on div "Subscription #20041957652. This page is ready Subscription #20041957652 Success…" at bounding box center [779, 85] width 892 height 71
click at [346, 84] on icon "Subscriptions" at bounding box center [345, 84] width 12 height 9
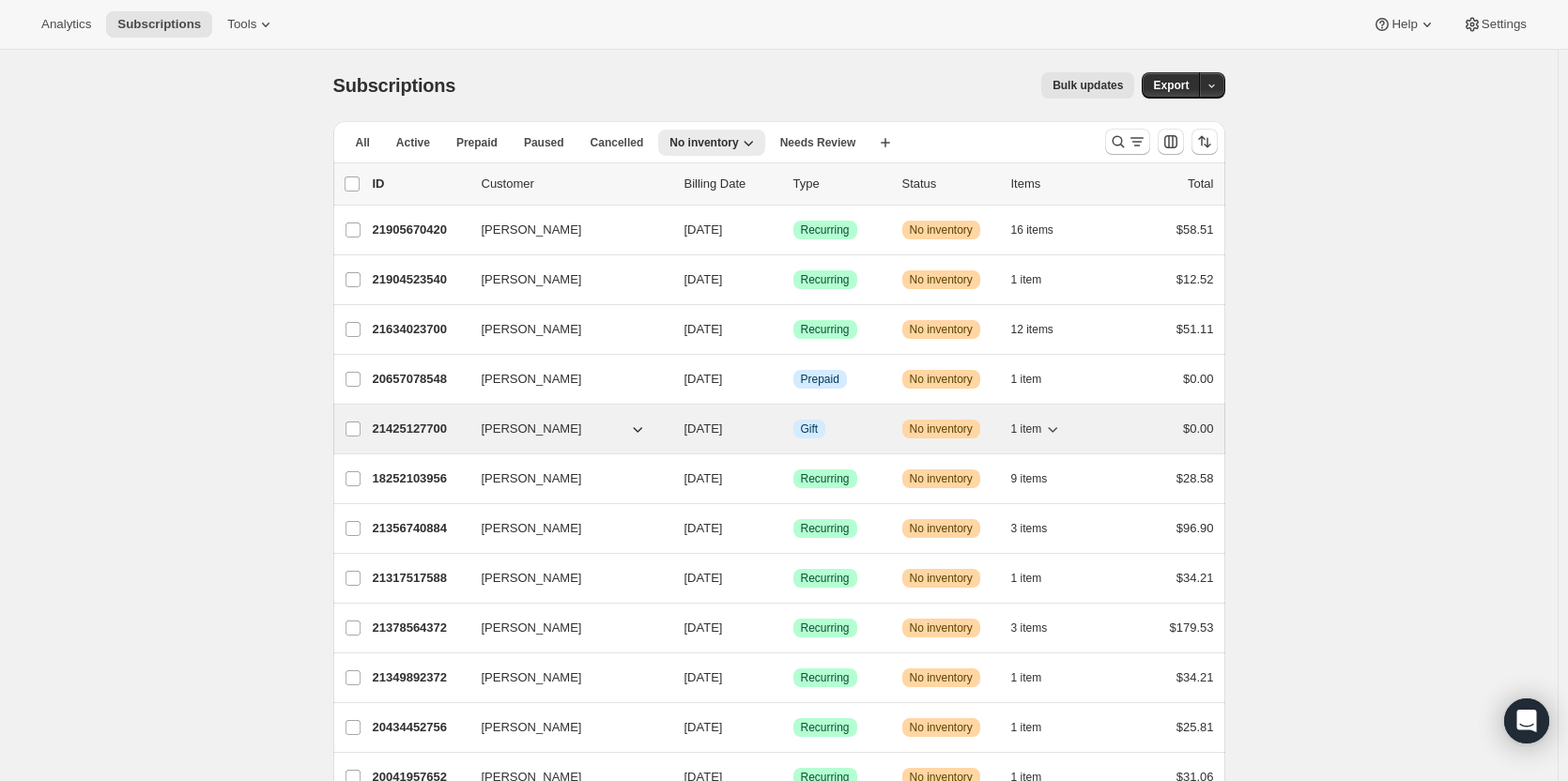
scroll to position [140, 0]
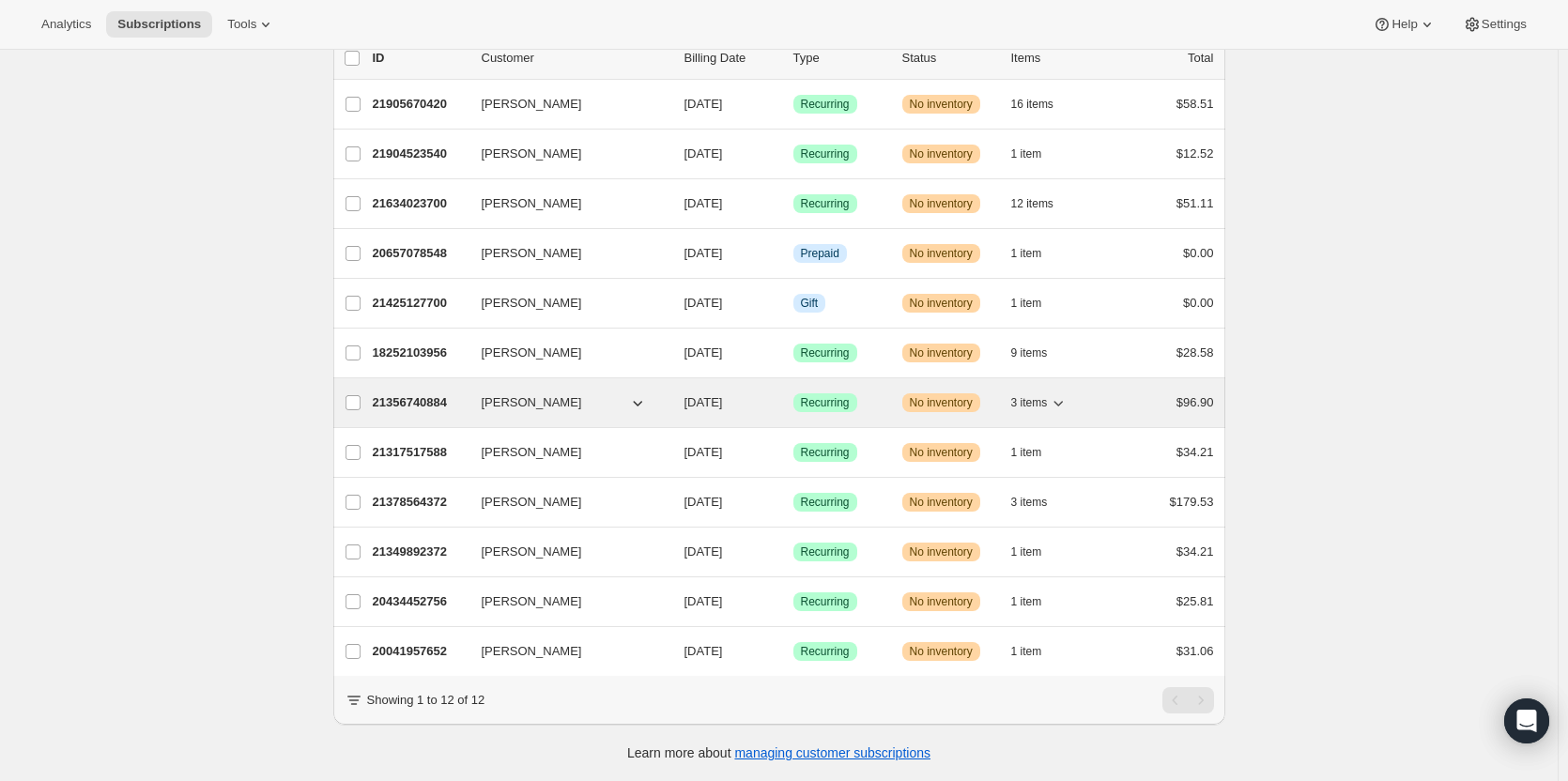
click at [963, 393] on span "Warning No inventory" at bounding box center [941, 402] width 78 height 19
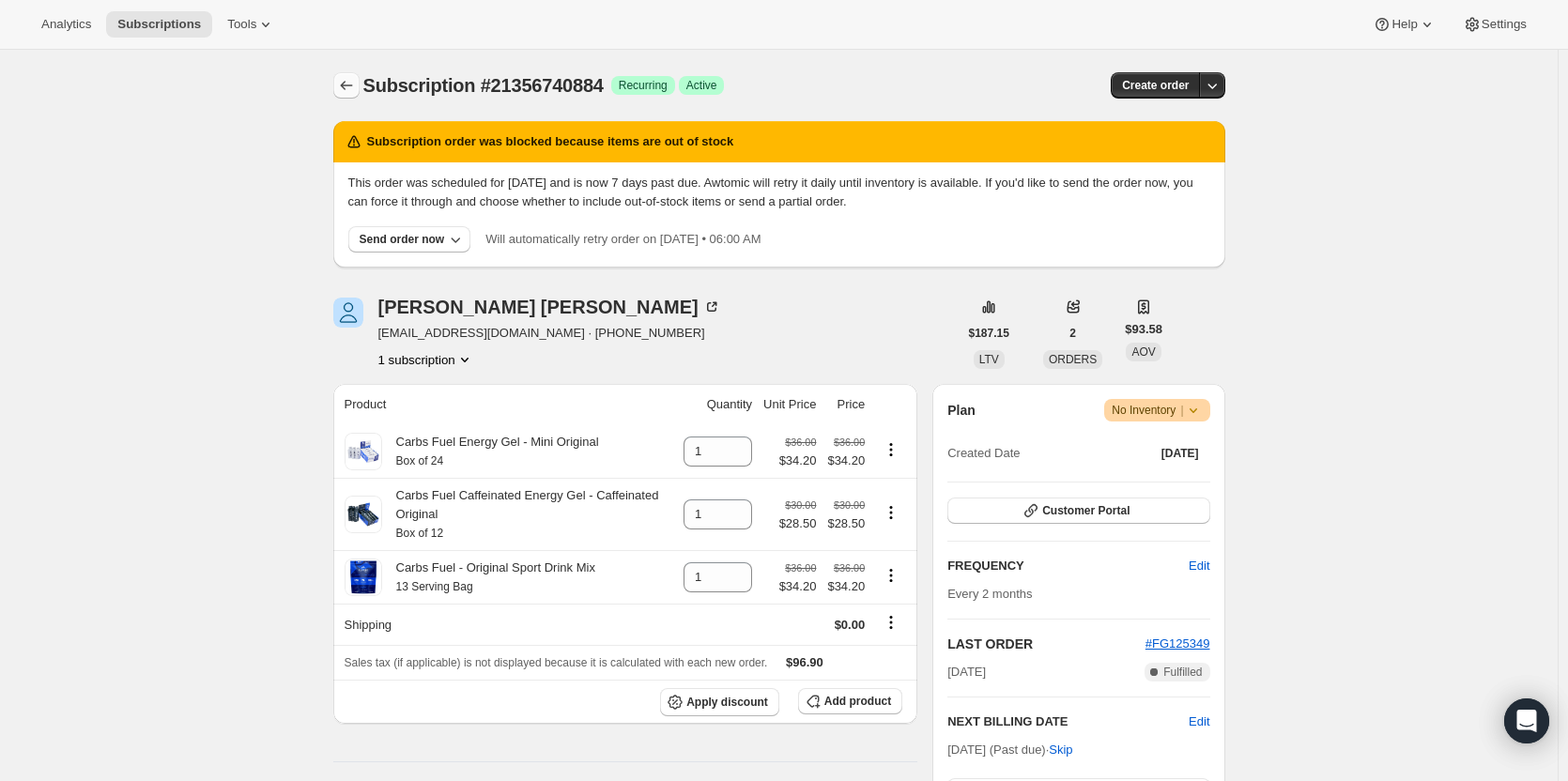
click at [346, 85] on icon "Subscriptions" at bounding box center [345, 84] width 12 height 9
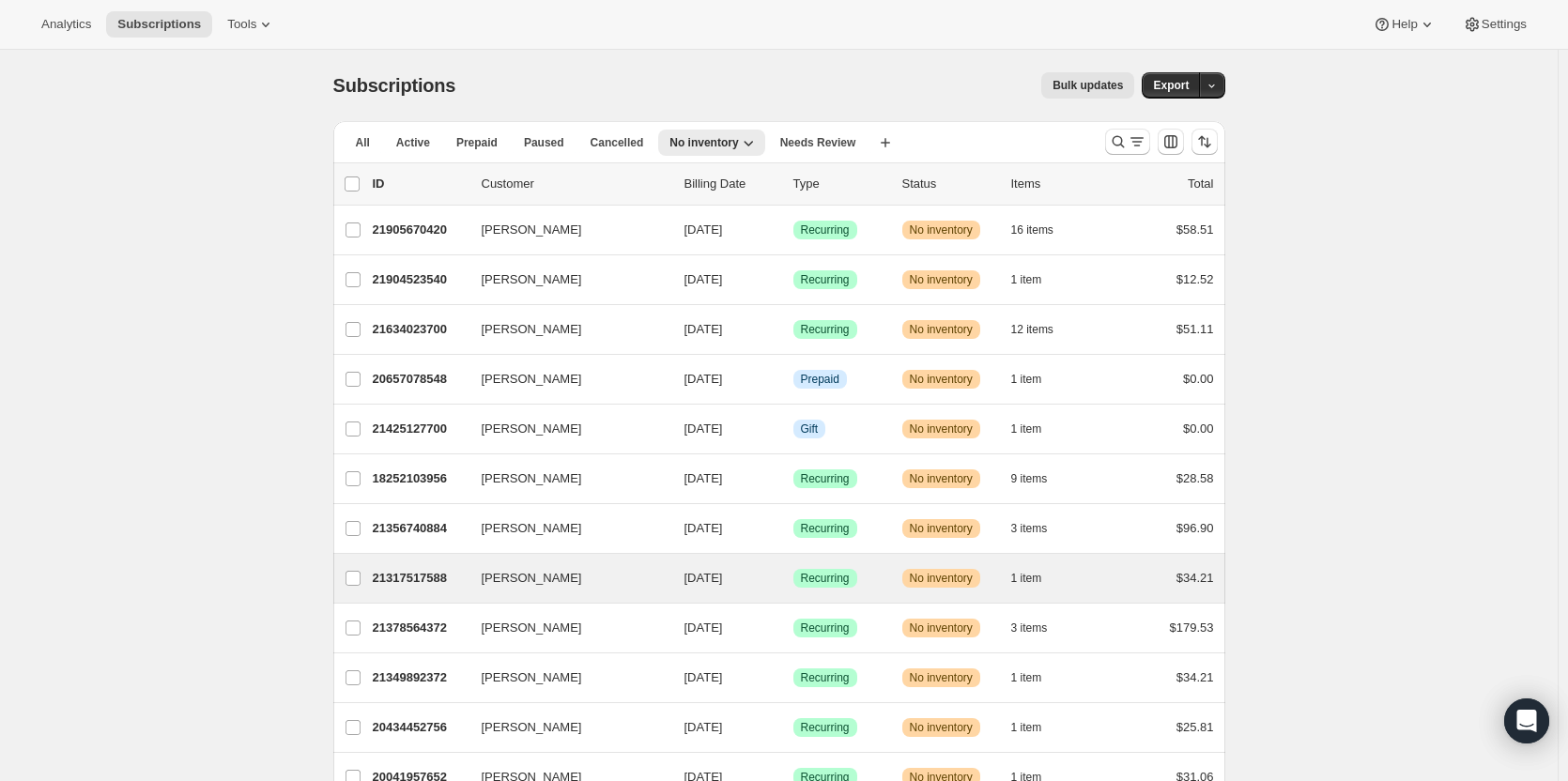
scroll to position [140, 0]
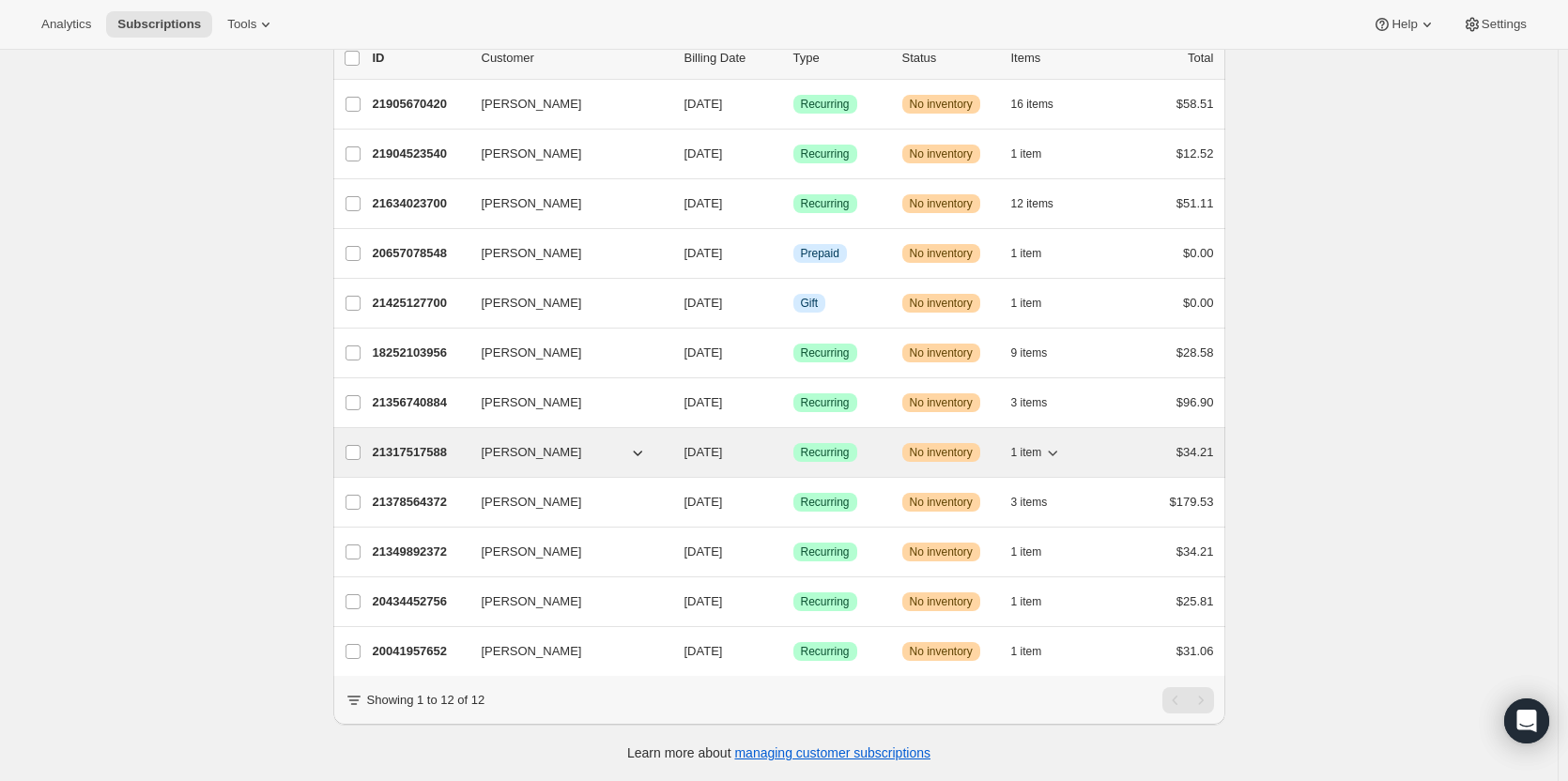
click at [1002, 441] on div "21317517588 [PERSON_NAME] [DATE] Success Recurring Warning No inventory 1 item …" at bounding box center [792, 453] width 841 height 26
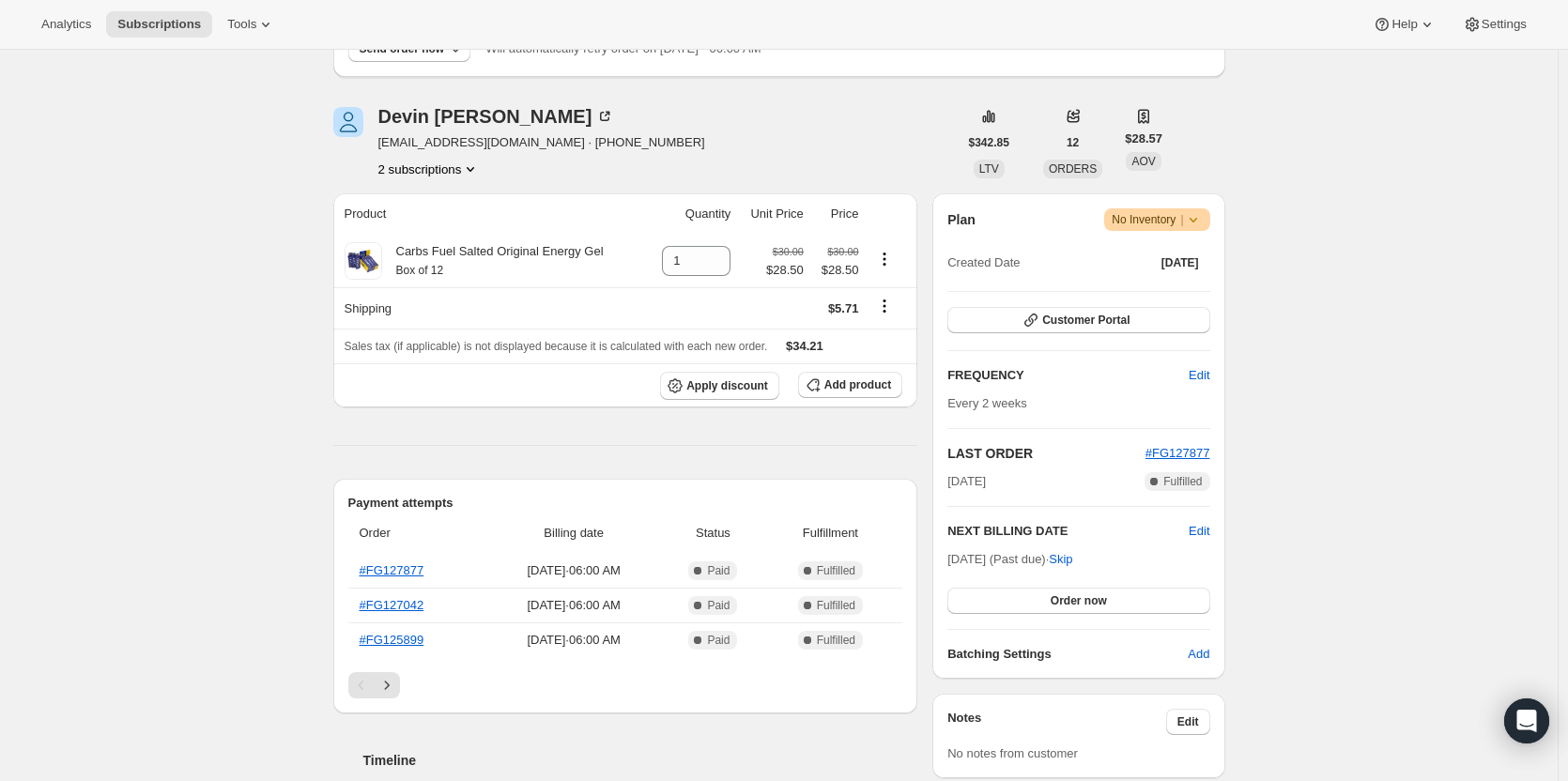
scroll to position [186, 0]
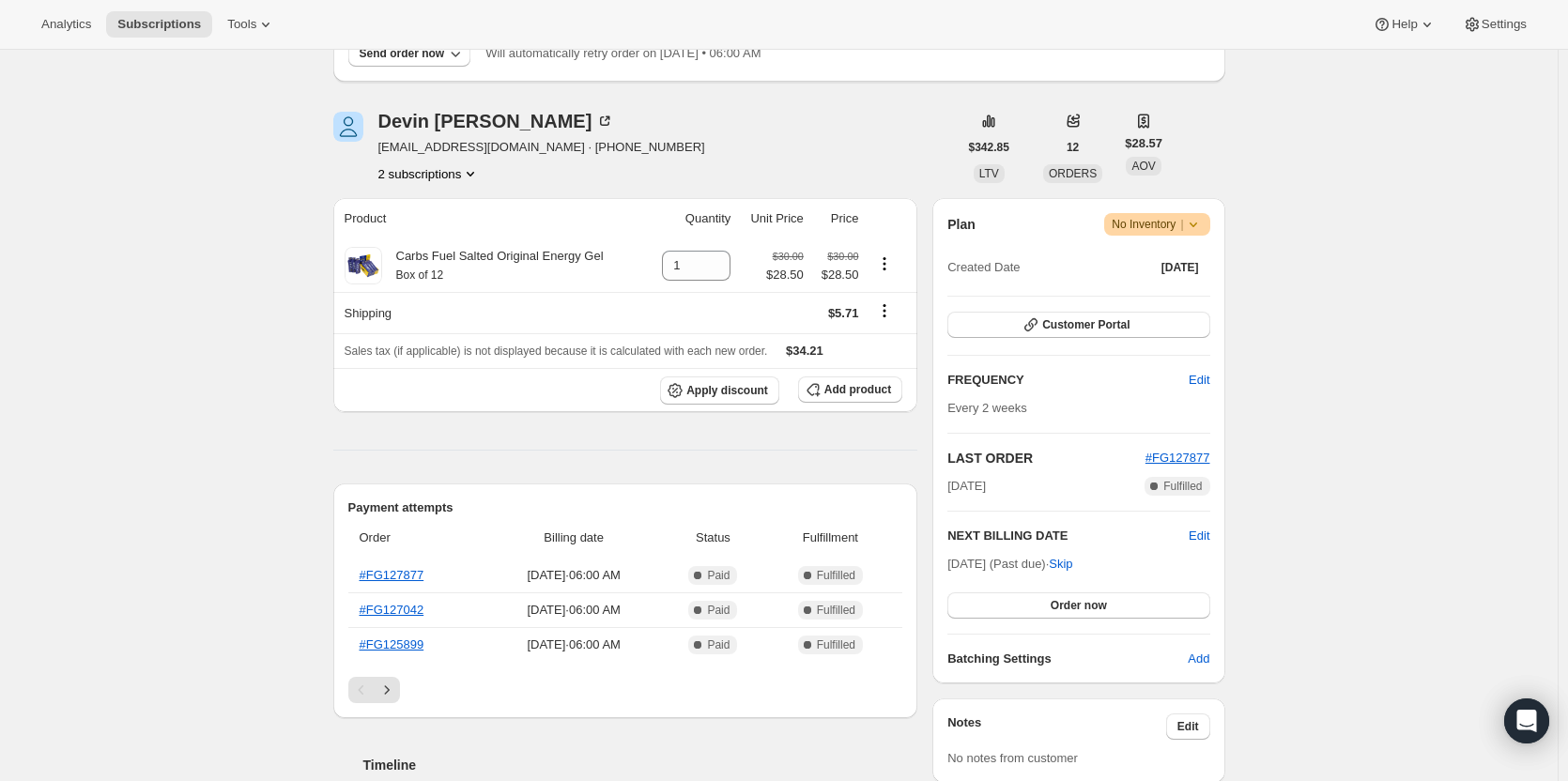
click at [421, 173] on button "2 subscriptions" at bounding box center [429, 174] width 102 height 19
click at [438, 214] on span "21125333268" at bounding box center [407, 208] width 75 height 14
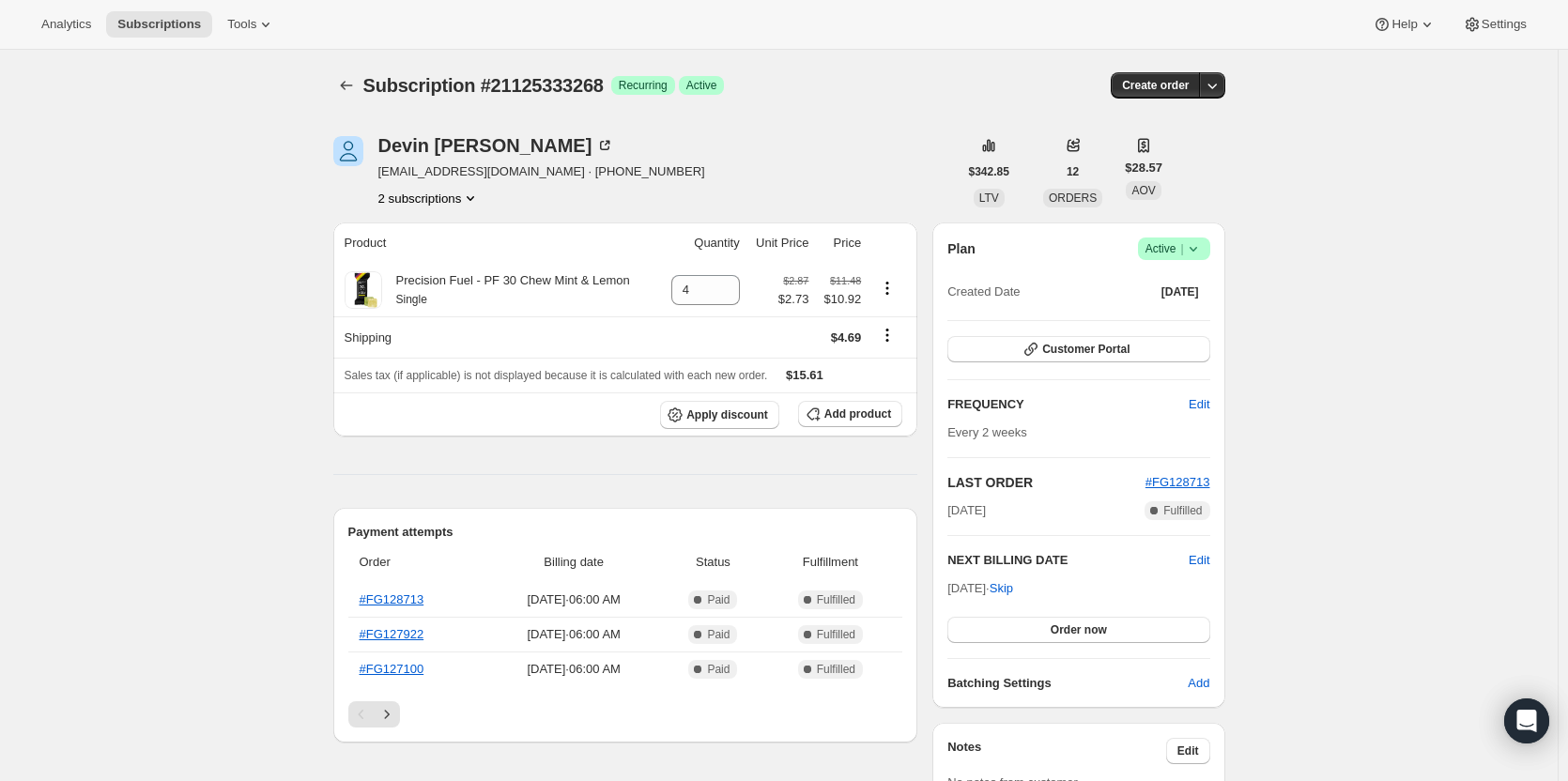
click at [405, 198] on button "2 subscriptions" at bounding box center [429, 197] width 102 height 19
click at [408, 200] on button "2 subscriptions" at bounding box center [429, 197] width 102 height 19
click at [488, 200] on div "2 subscriptions" at bounding box center [541, 197] width 327 height 19
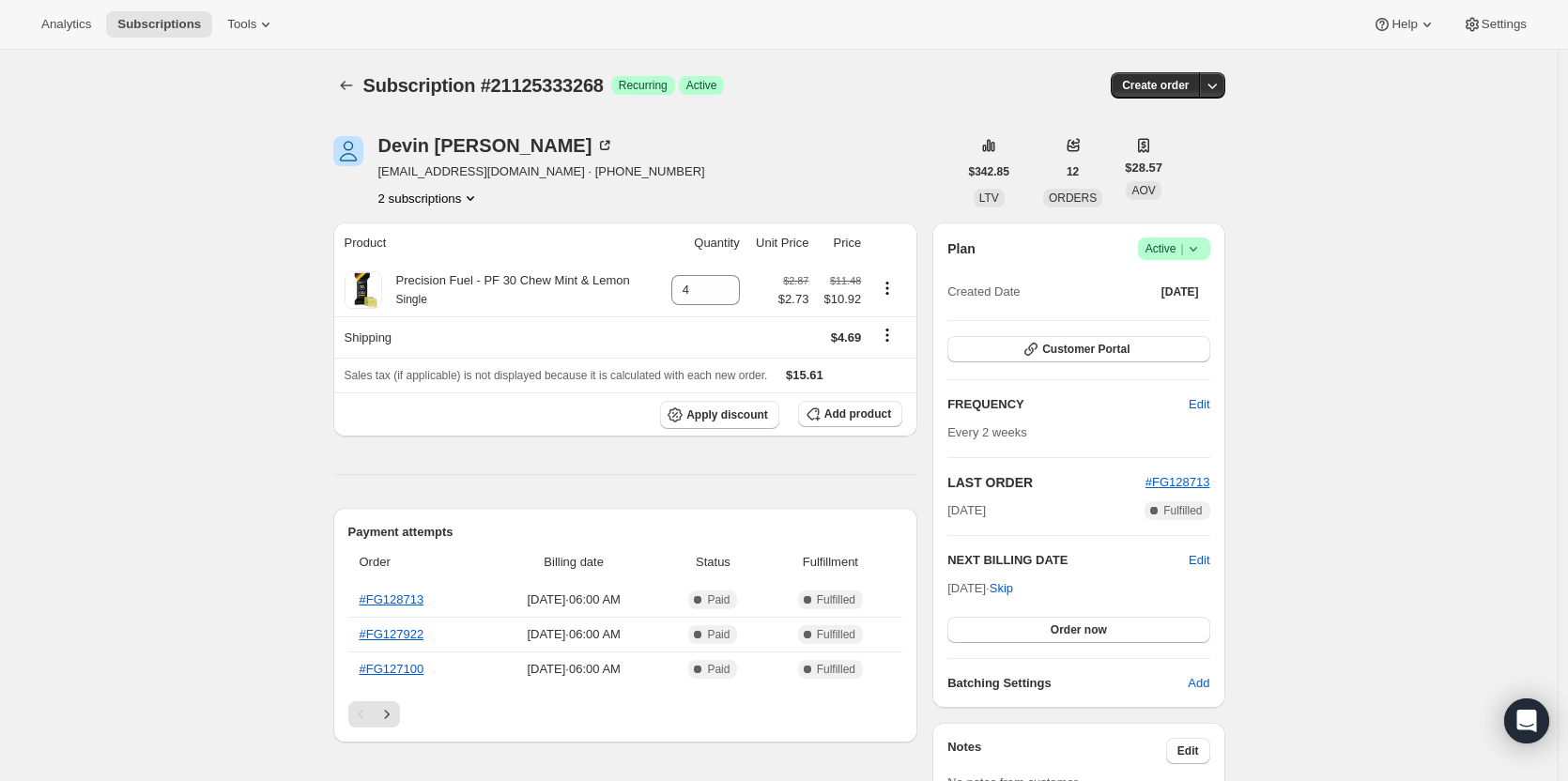
click at [458, 198] on button "2 subscriptions" at bounding box center [429, 197] width 102 height 19
click at [459, 257] on span "21317517588" at bounding box center [434, 265] width 130 height 19
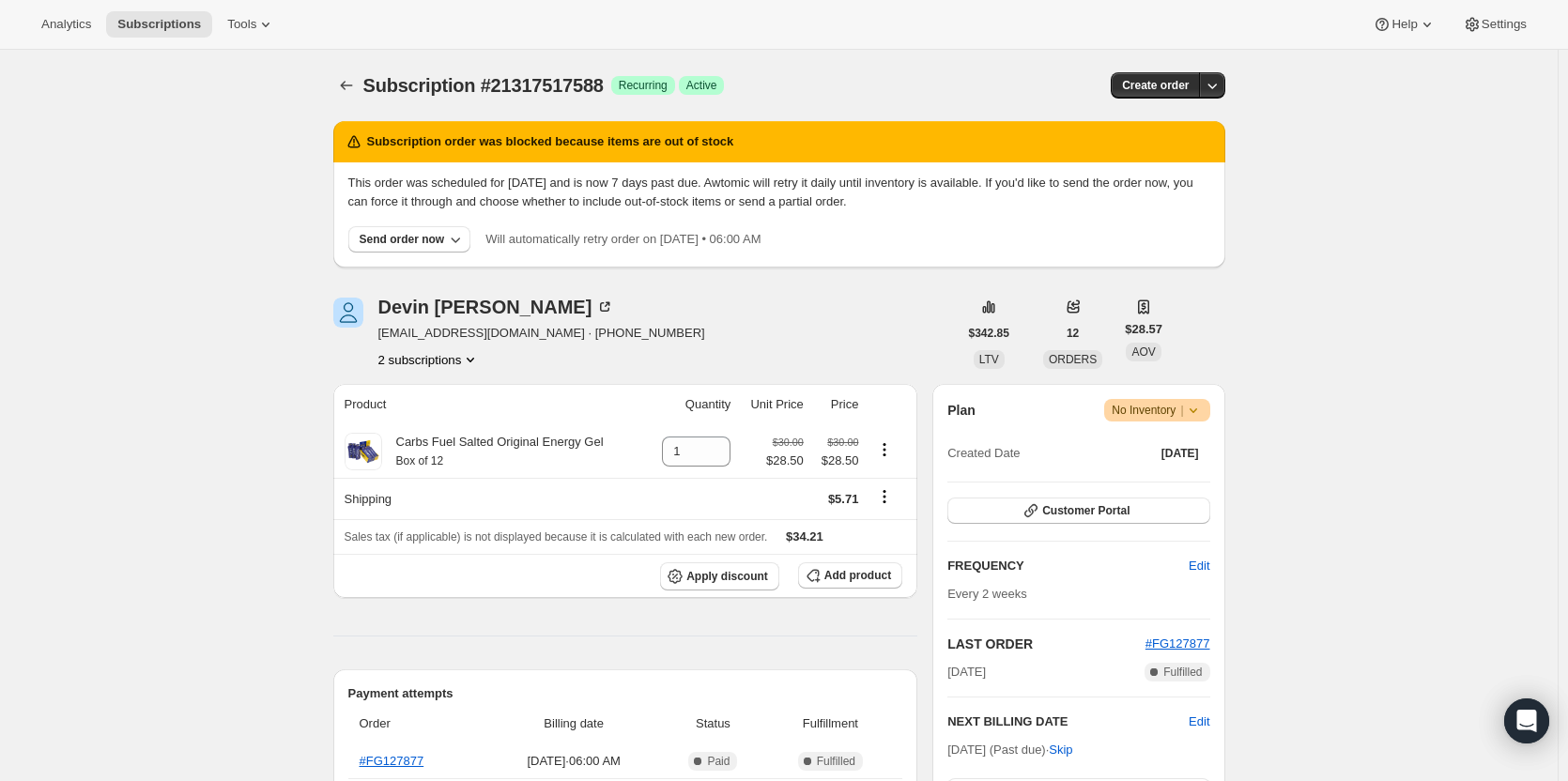
click at [459, 360] on button "2 subscriptions" at bounding box center [429, 359] width 102 height 19
click at [443, 382] on button "21125333268" at bounding box center [434, 394] width 142 height 30
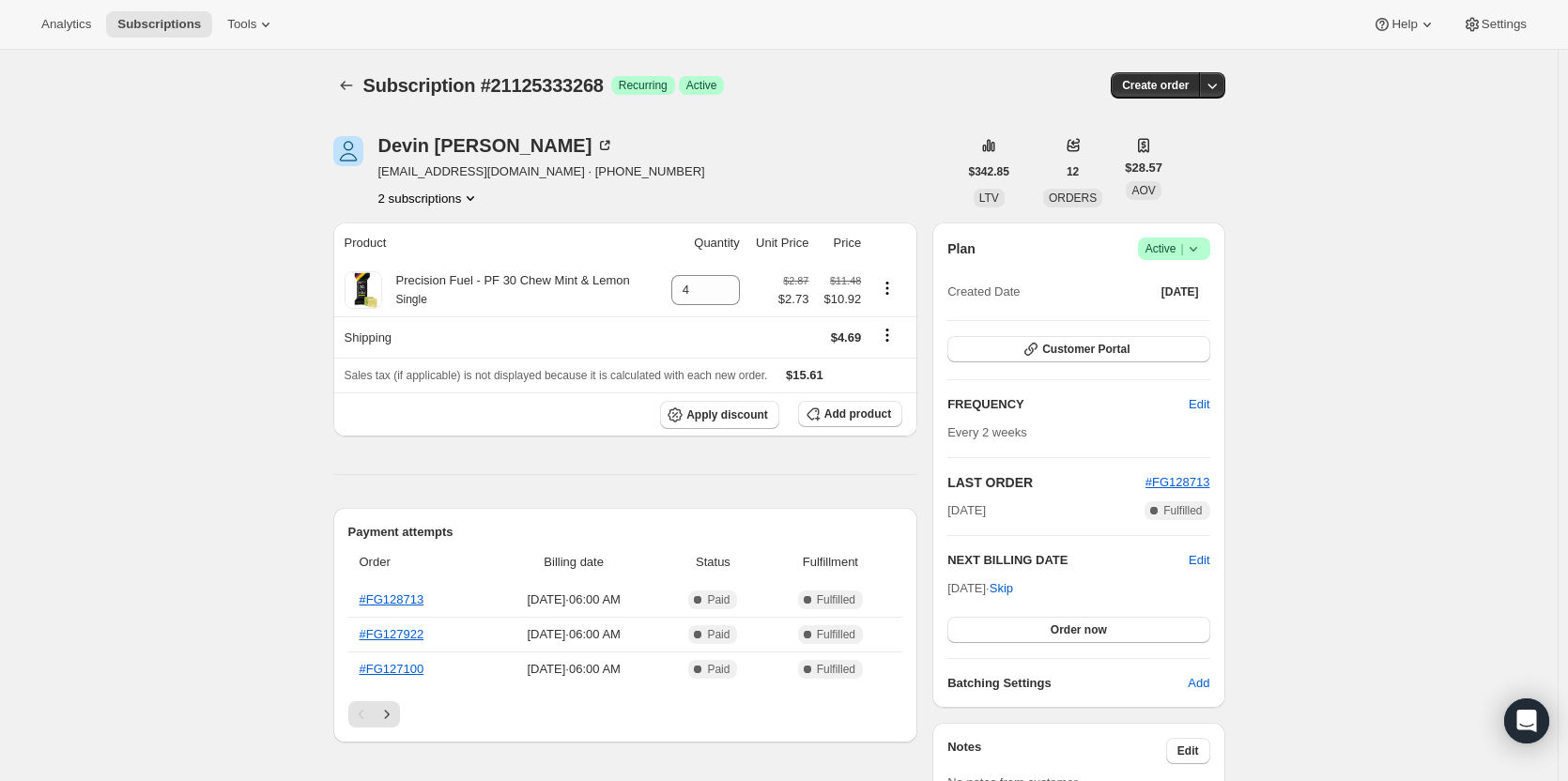
click at [461, 202] on button "2 subscriptions" at bounding box center [429, 197] width 102 height 19
click at [434, 264] on span "21317517588" at bounding box center [407, 265] width 75 height 14
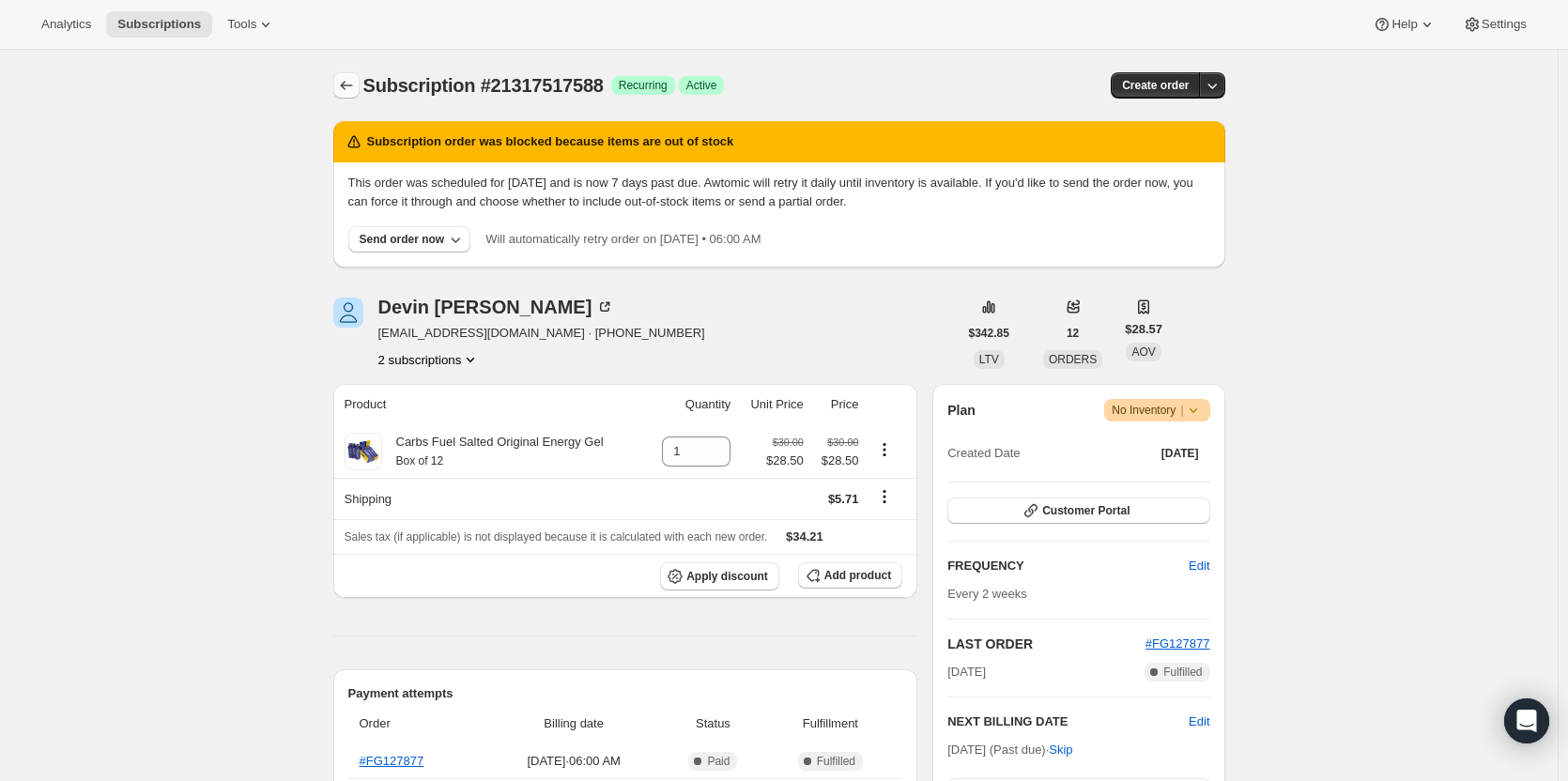
click at [352, 81] on icon "Subscriptions" at bounding box center [346, 85] width 19 height 19
